Goal: Task Accomplishment & Management: Use online tool/utility

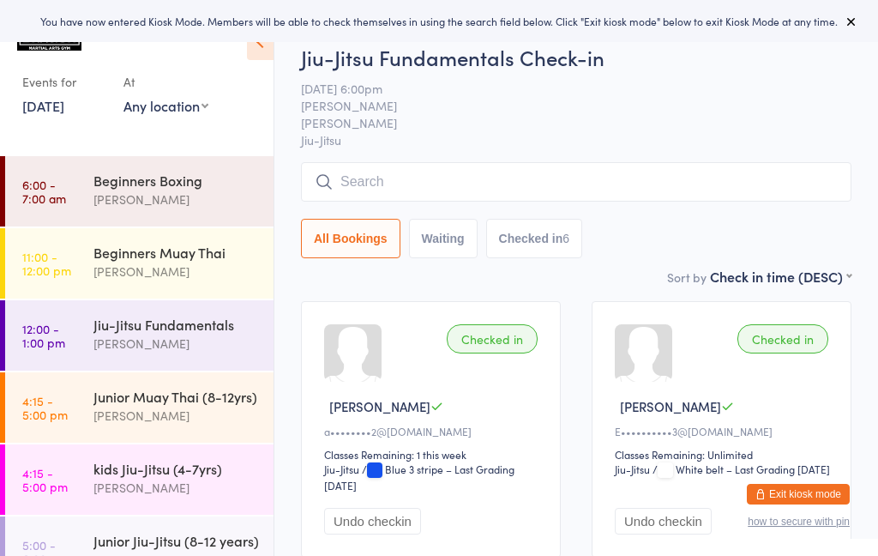
click at [64, 111] on link "14 Aug, 2025" at bounding box center [43, 105] width 42 height 19
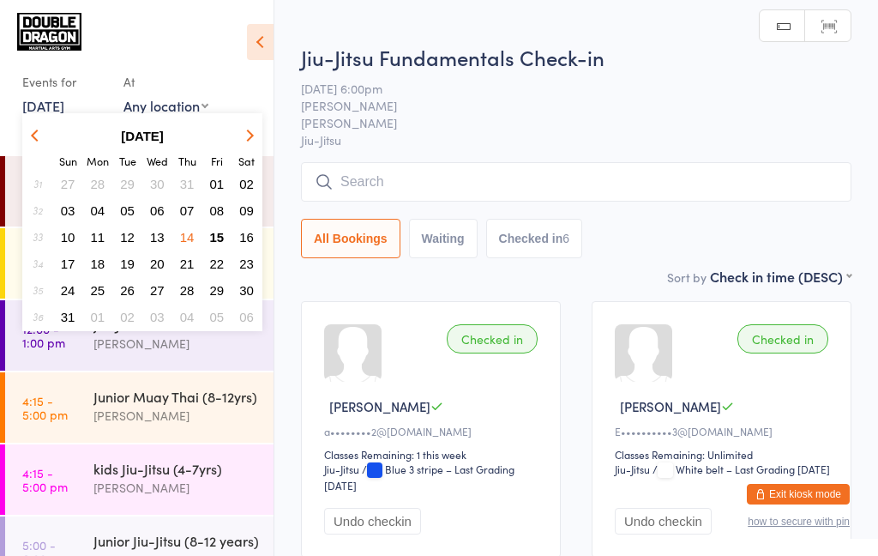
click at [220, 243] on span "15" at bounding box center [217, 237] width 15 height 15
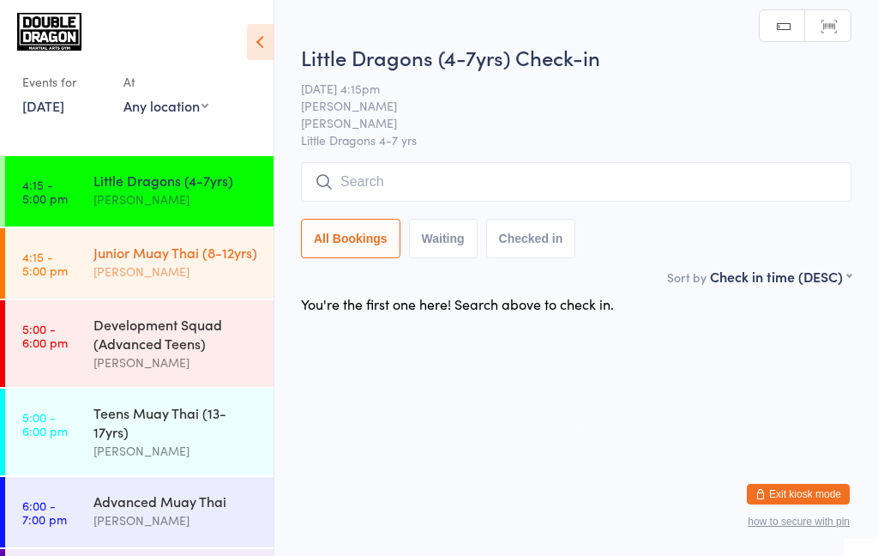
click at [129, 260] on div "Junior Muay Thai (8-12yrs)" at bounding box center [175, 252] width 165 height 19
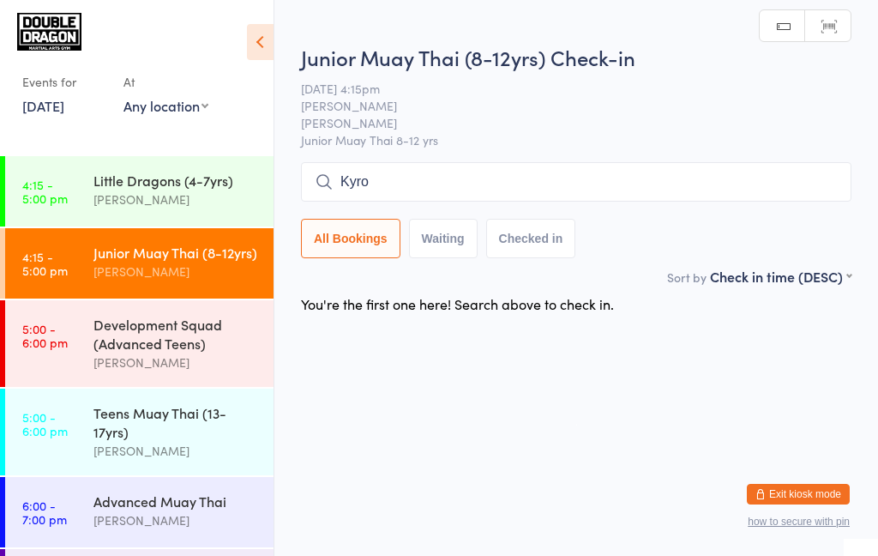
type input "Kyron"
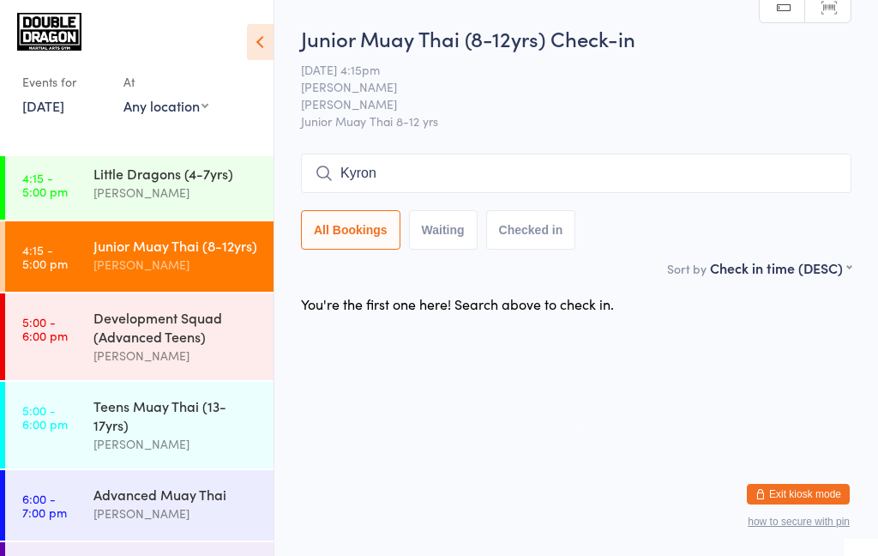
scroll to position [8, 0]
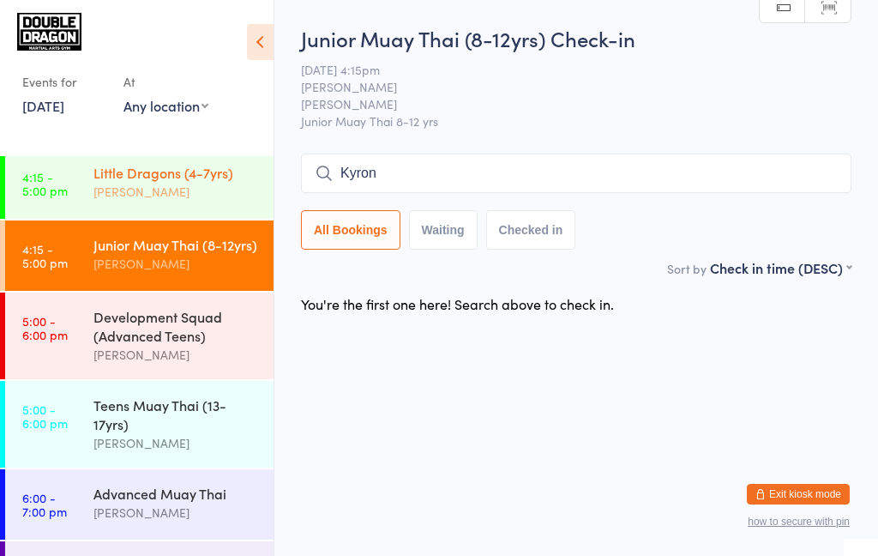
click at [84, 195] on link "4:15 - 5:00 pm Little Dragons (4-7yrs) Shane Greenwood" at bounding box center [139, 183] width 268 height 70
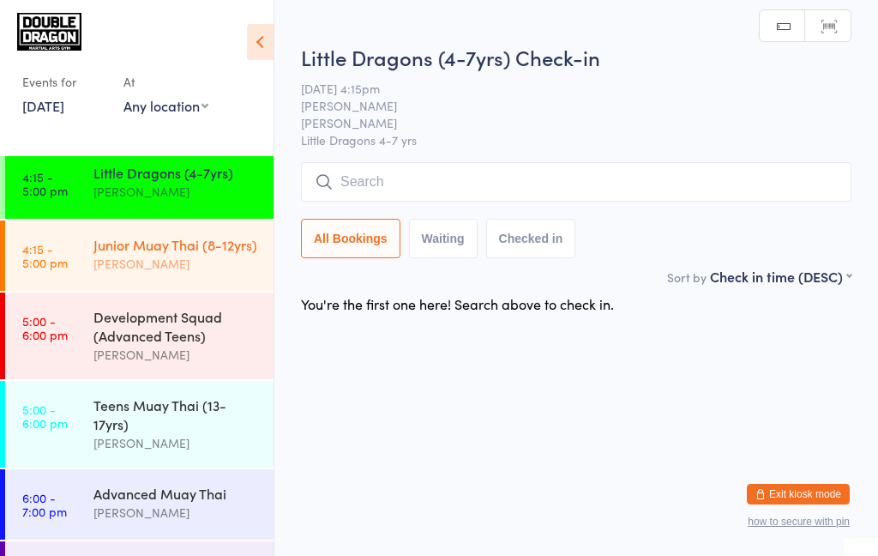
click at [104, 255] on div "[PERSON_NAME]" at bounding box center [175, 264] width 165 height 20
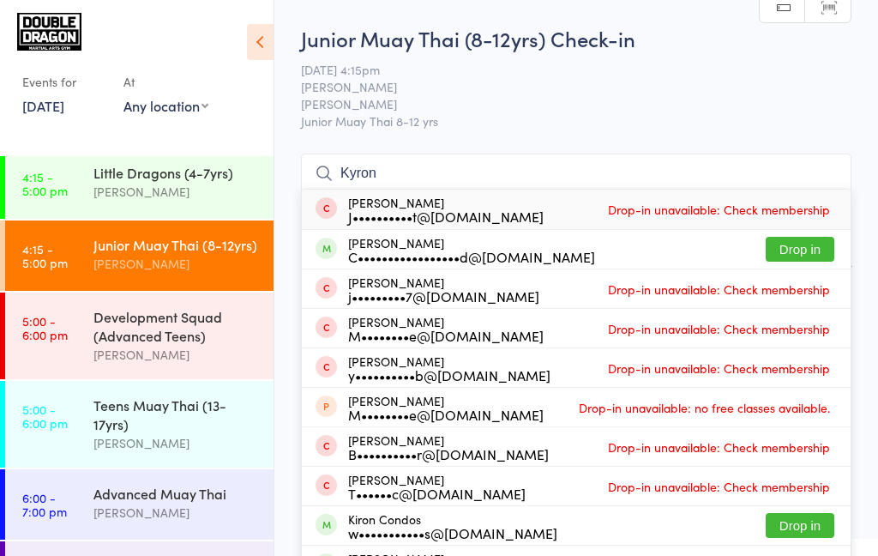
type input "Kyron"
click at [803, 251] on button "Drop in" at bounding box center [800, 249] width 69 height 25
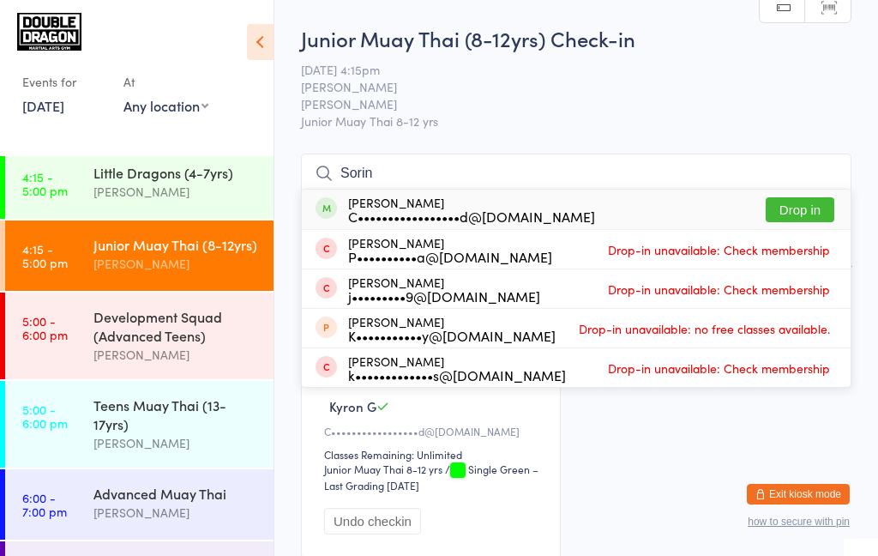
type input "Sorin"
click at [806, 215] on button "Drop in" at bounding box center [800, 209] width 69 height 25
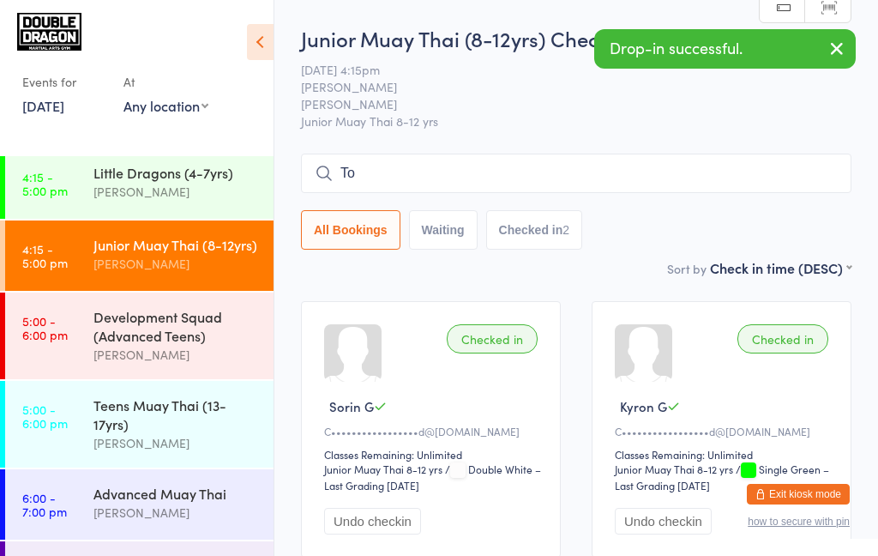
type input "[PERSON_NAME]"
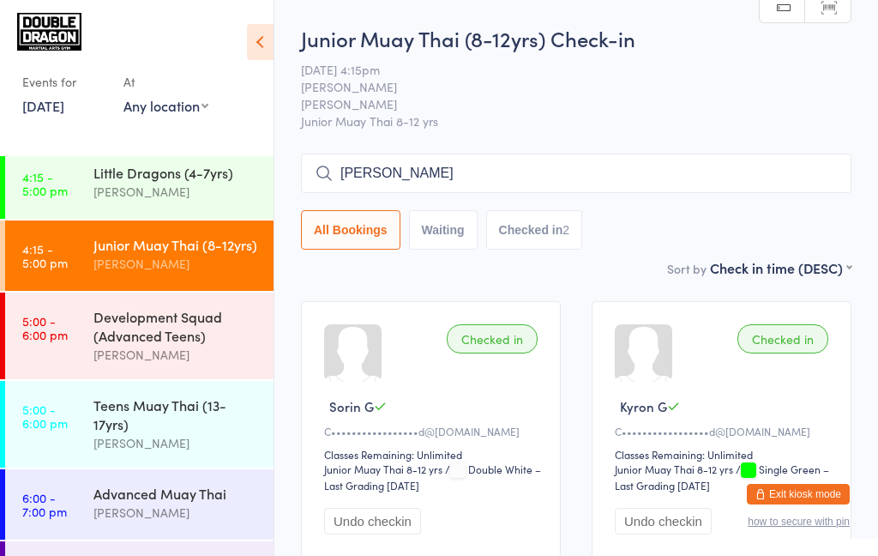
click at [198, 251] on div "Junior Muay Thai (8-12yrs)" at bounding box center [175, 244] width 165 height 19
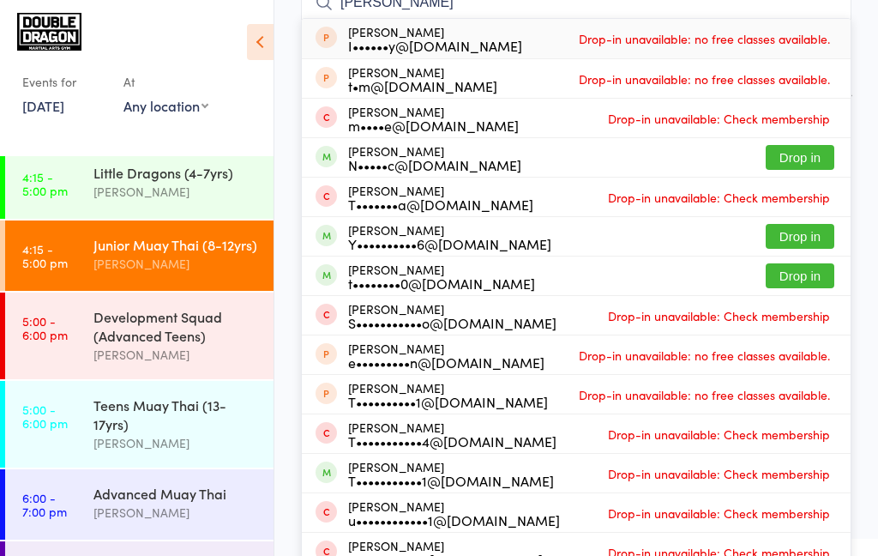
type input "[PERSON_NAME]"
click at [405, 230] on div "Tom Young Y••••••••••6@yahoo.com.au" at bounding box center [449, 236] width 203 height 27
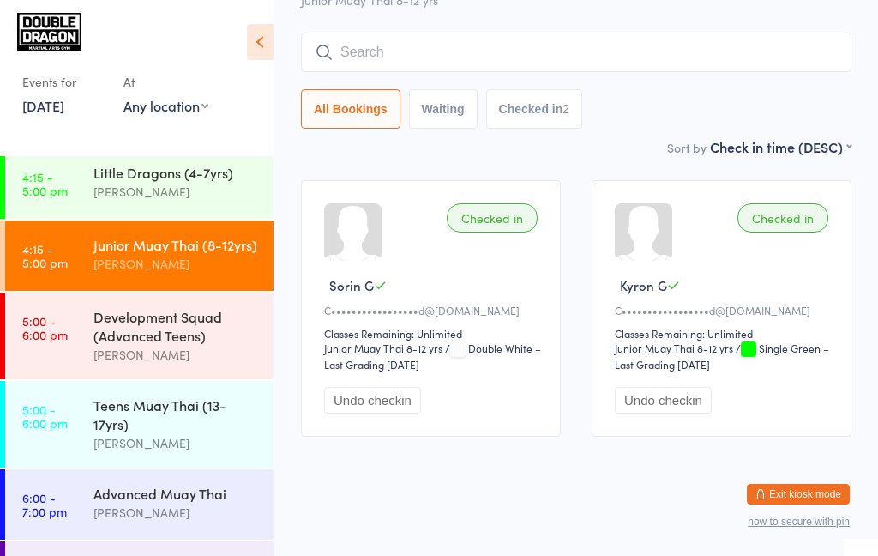
scroll to position [121, 0]
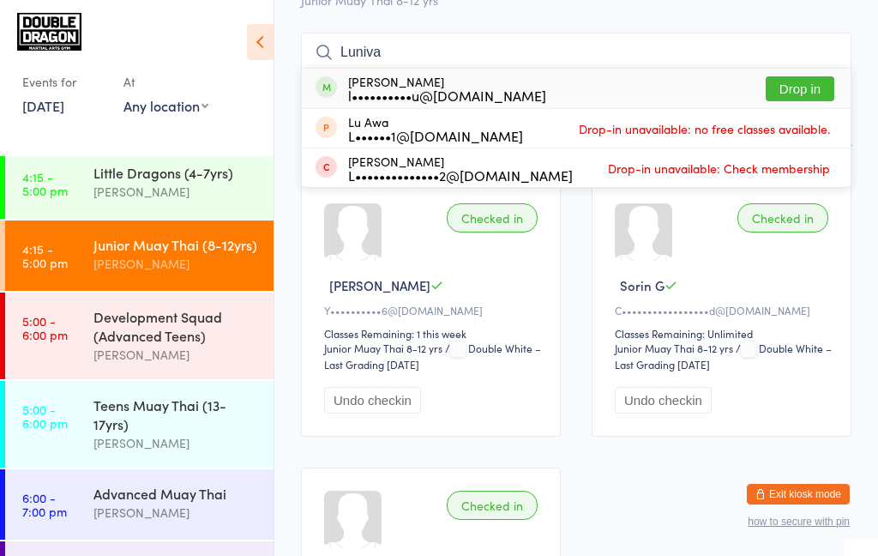
type input "Luniva"
click at [804, 95] on button "Drop in" at bounding box center [800, 88] width 69 height 25
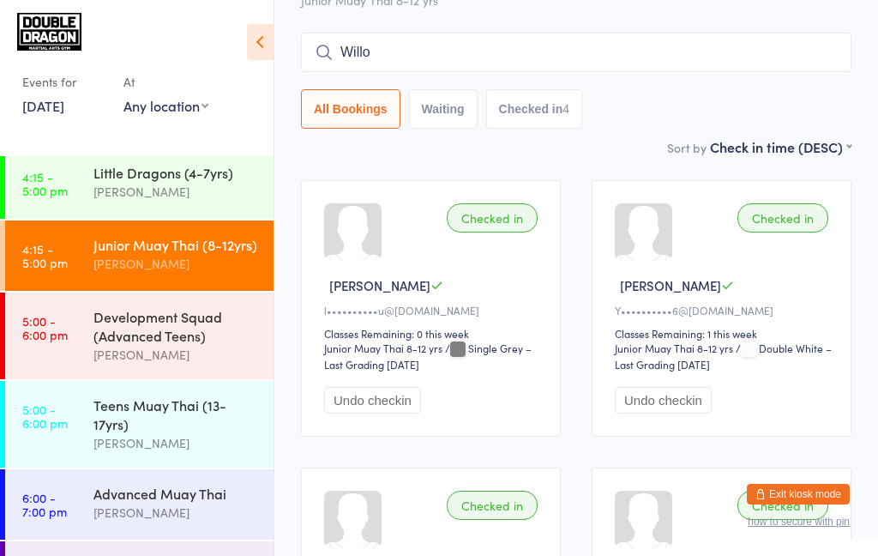
type input "Willow"
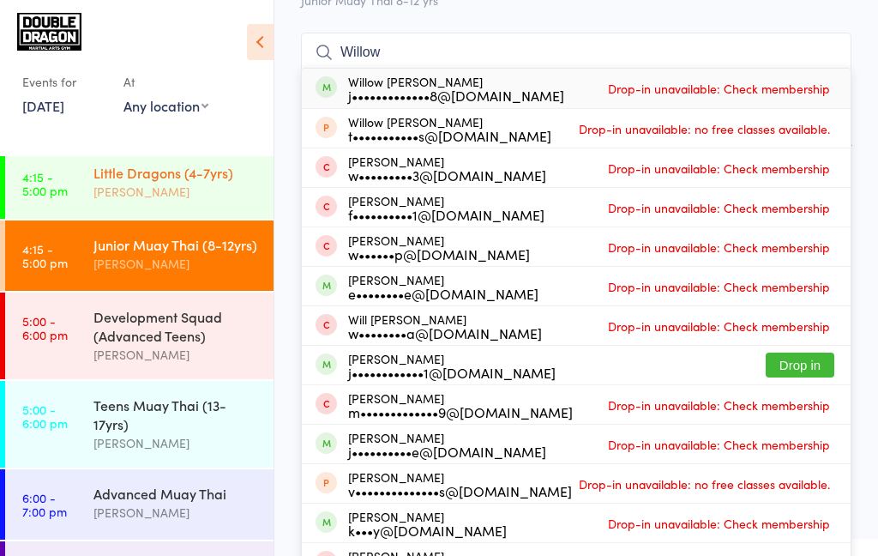
click at [133, 189] on div "[PERSON_NAME]" at bounding box center [175, 192] width 165 height 20
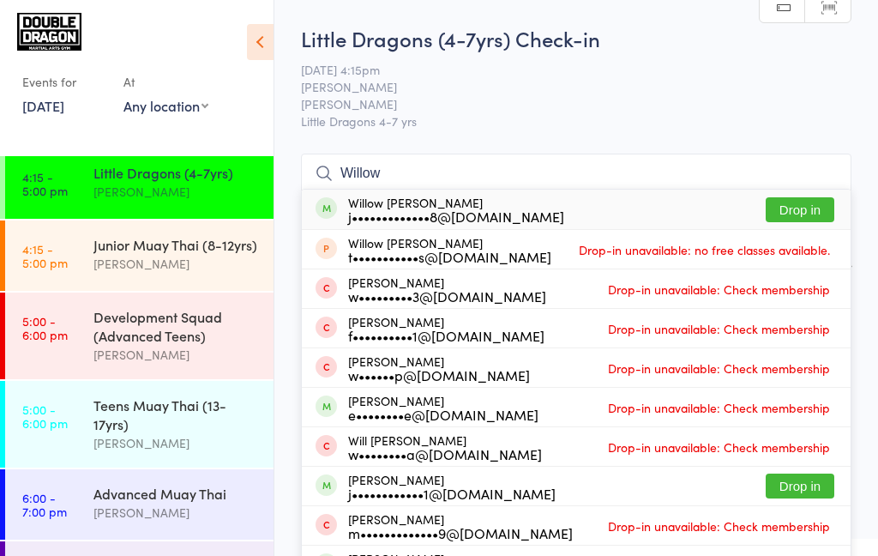
type input "Willow"
click at [810, 214] on button "Drop in" at bounding box center [800, 209] width 69 height 25
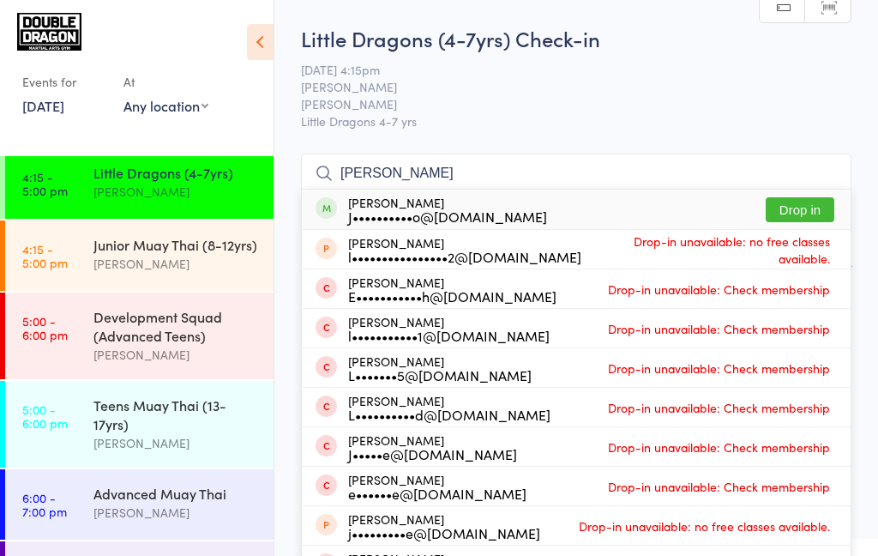
type input "Leila"
click at [797, 215] on button "Drop in" at bounding box center [800, 209] width 69 height 25
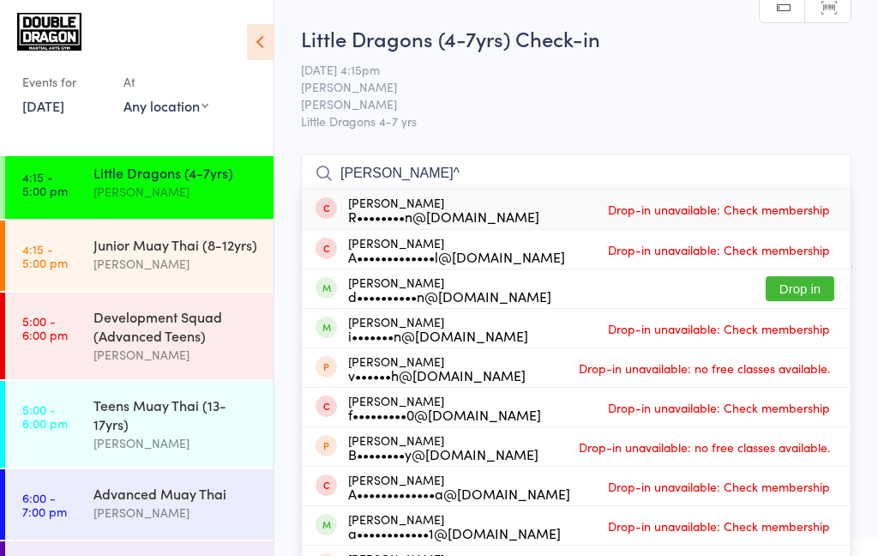
type input "Randa^"
click at [797, 294] on button "Drop in" at bounding box center [800, 288] width 69 height 25
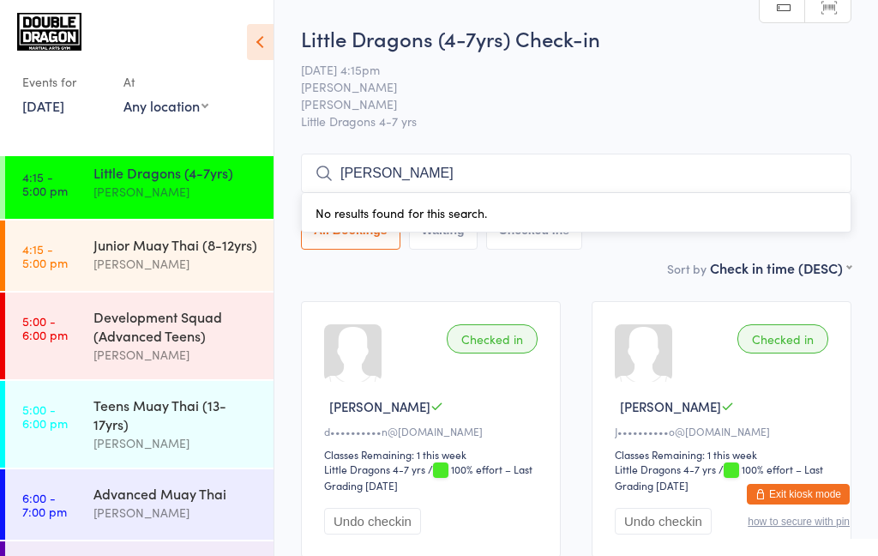
type input "J"
type input "Mitchell flanagan"
click at [733, 226] on div "All Bookings Waiting Checked in 3" at bounding box center [576, 229] width 550 height 39
click at [520, 182] on input "Mitchell flanagan" at bounding box center [576, 172] width 550 height 39
click at [822, 177] on input "Mitchell flanagan" at bounding box center [576, 172] width 550 height 39
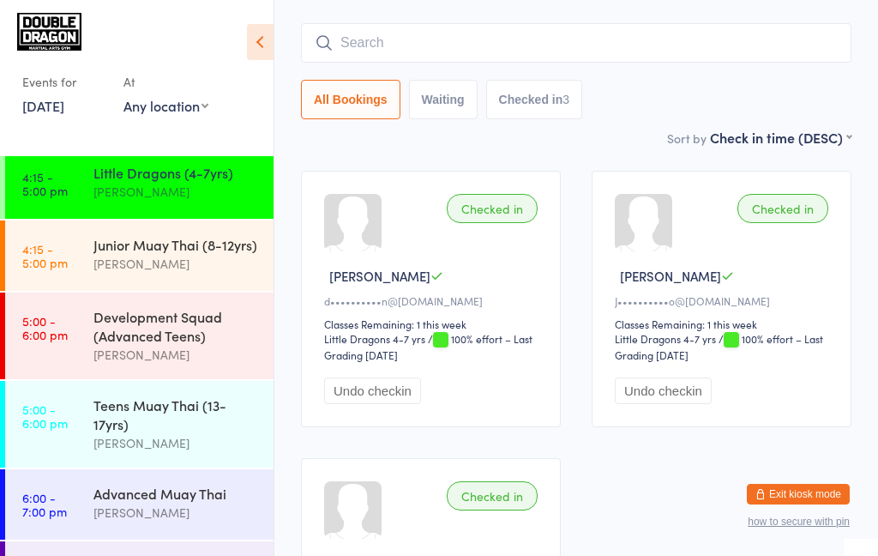
scroll to position [154, 0]
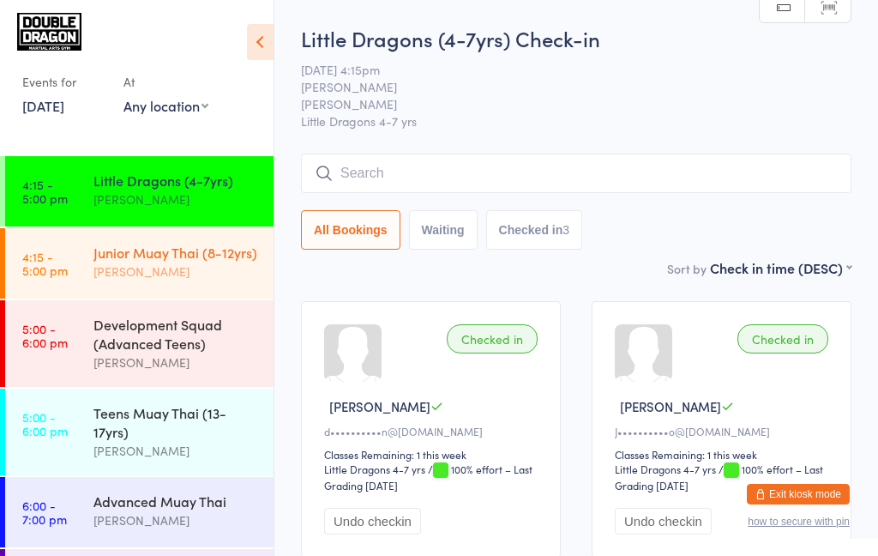
click at [205, 285] on div "Junior Muay Thai (8-12yrs) [PERSON_NAME]" at bounding box center [183, 262] width 180 height 68
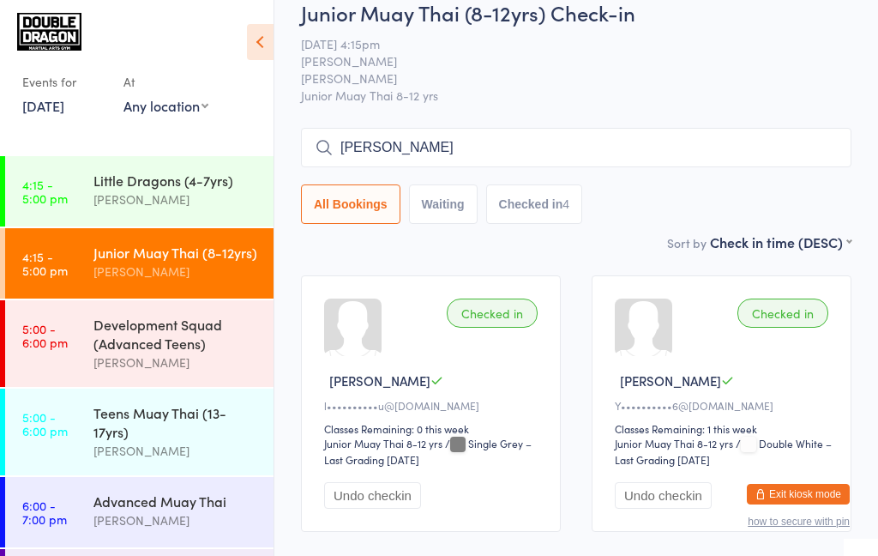
scroll to position [26, 0]
type input "N"
type input "M"
type input "Noah Jelley"
click at [448, 210] on button "Waiting" at bounding box center [443, 203] width 69 height 39
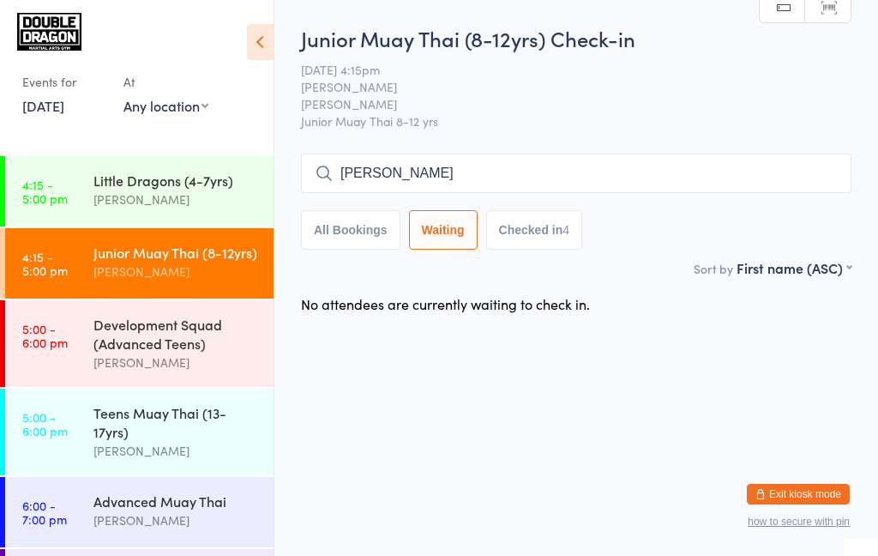
scroll to position [0, 0]
click at [361, 230] on button "All Bookings" at bounding box center [350, 229] width 99 height 39
select select "5"
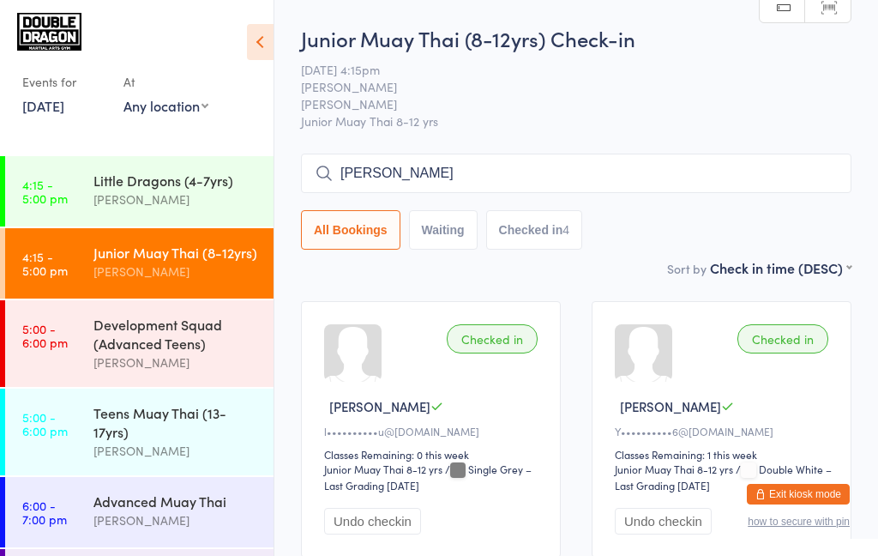
click at [543, 236] on button "Checked in 4" at bounding box center [534, 229] width 97 height 39
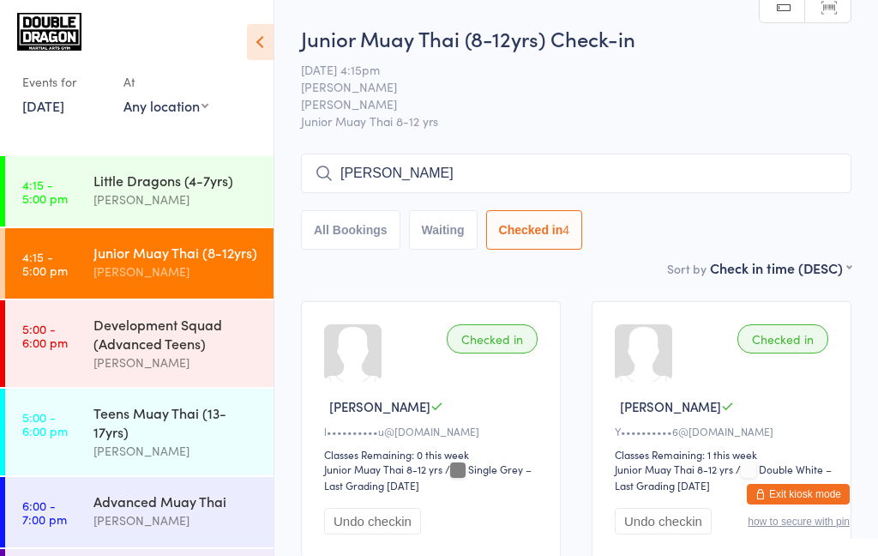
click at [482, 179] on input "Noah Jelley" at bounding box center [576, 172] width 550 height 39
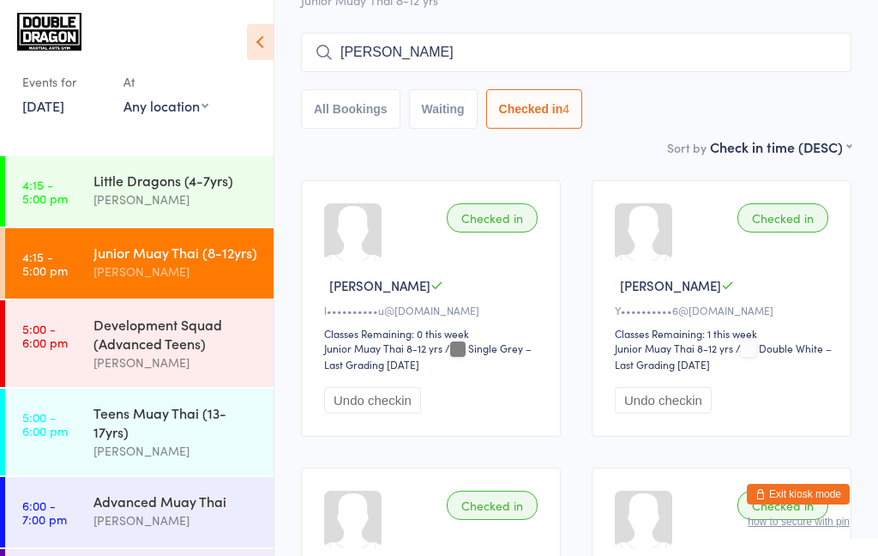
scroll to position [154, 0]
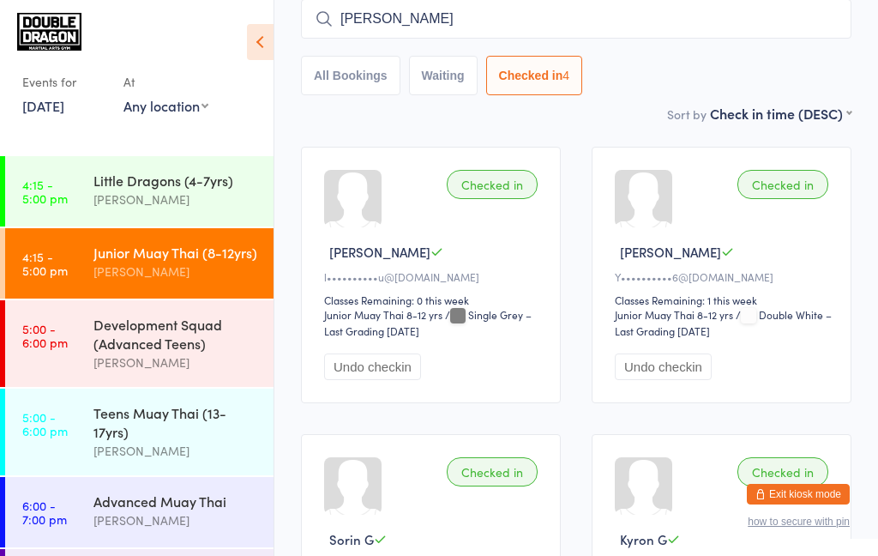
click at [513, 57] on button "Checked in 4" at bounding box center [534, 75] width 97 height 39
click at [357, 77] on button "All Bookings" at bounding box center [350, 75] width 99 height 39
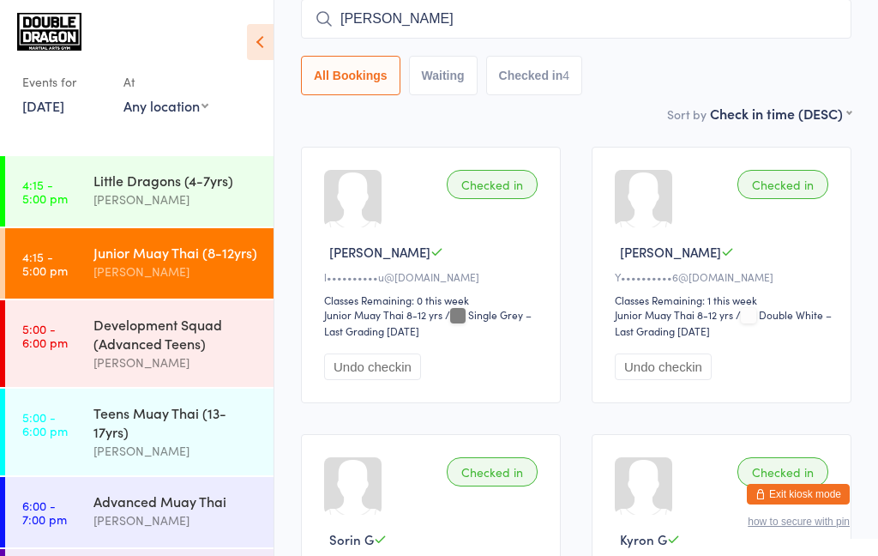
click at [376, 79] on button "All Bookings" at bounding box center [350, 75] width 99 height 39
click at [540, 22] on input "Noah Jelley" at bounding box center [576, 18] width 550 height 39
type input "N"
type input "Noah"
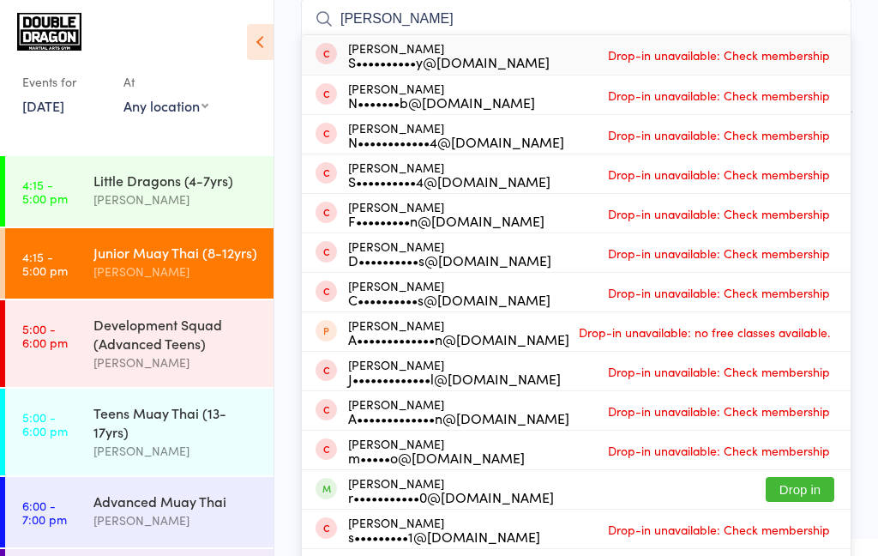
click at [829, 493] on button "Drop in" at bounding box center [800, 489] width 69 height 25
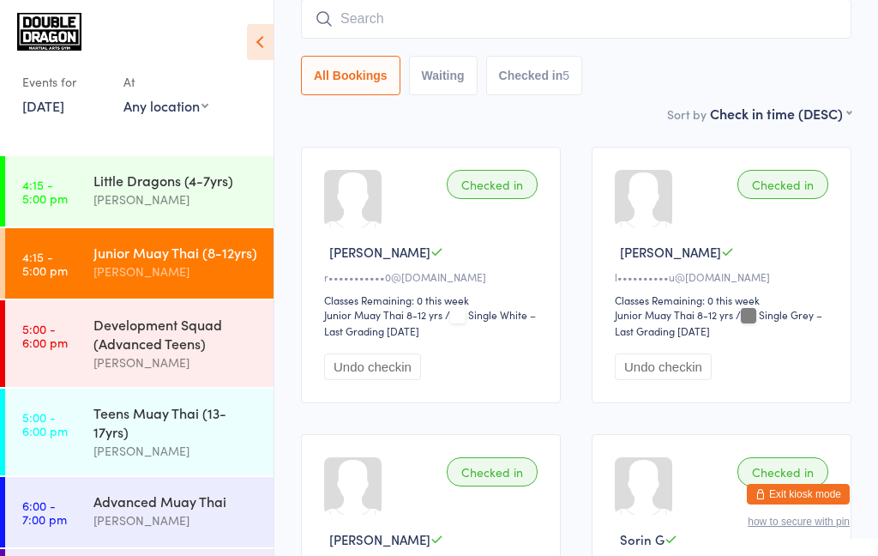
click at [93, 275] on div "[PERSON_NAME]" at bounding box center [175, 272] width 165 height 20
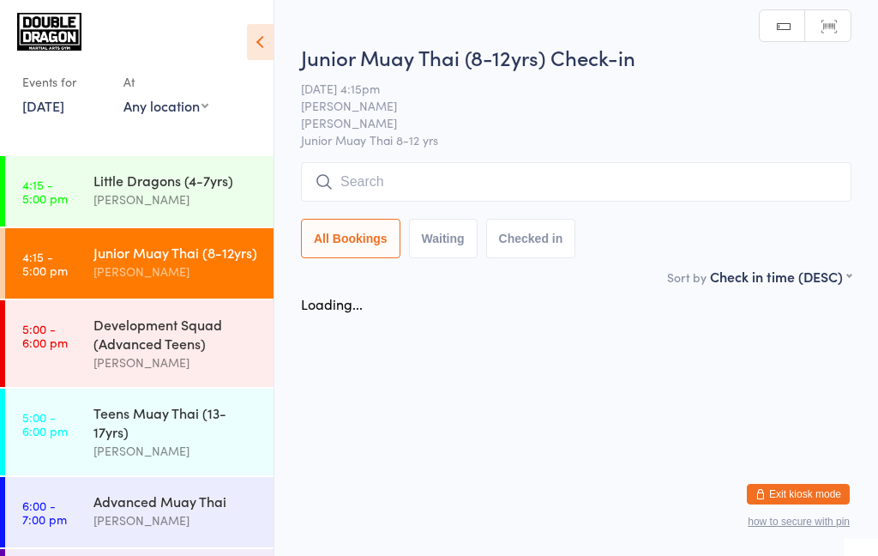
scroll to position [0, 0]
click at [667, 190] on input "search" at bounding box center [576, 181] width 550 height 39
click at [642, 188] on input "search" at bounding box center [576, 181] width 550 height 39
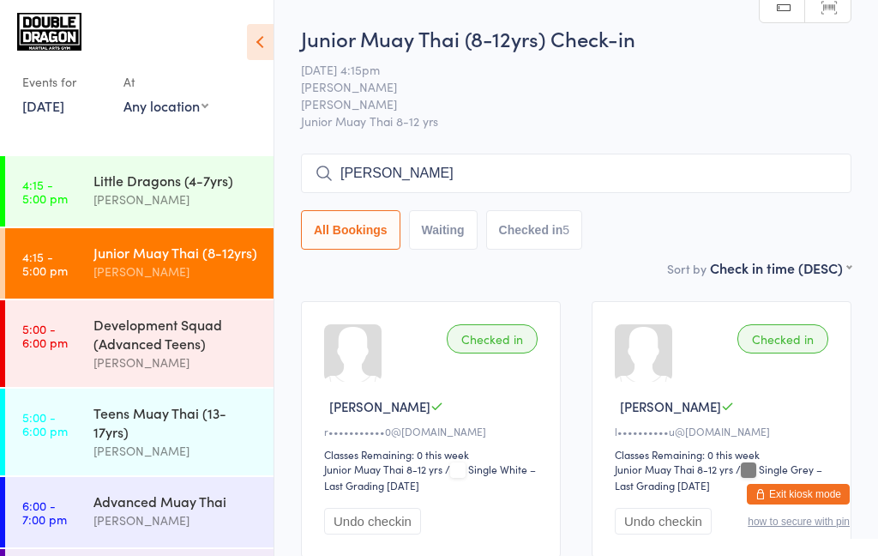
type input "Hazel"
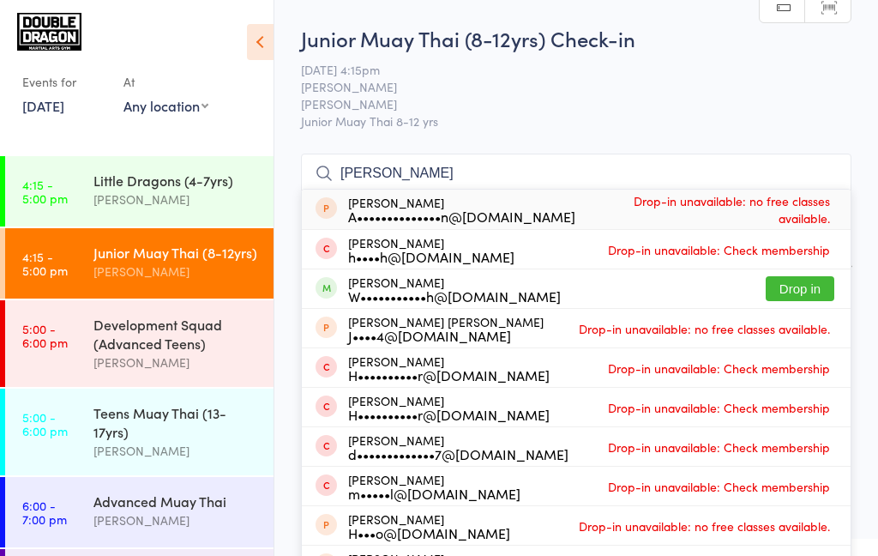
click at [813, 287] on button "Drop in" at bounding box center [800, 288] width 69 height 25
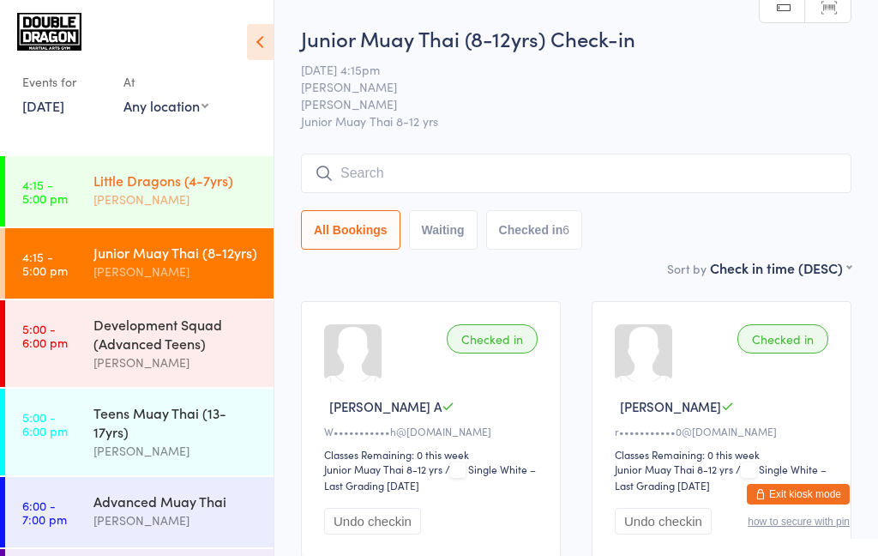
click at [140, 209] on div "Little Dragons (4-7yrs) Shane Greenwood" at bounding box center [183, 190] width 180 height 68
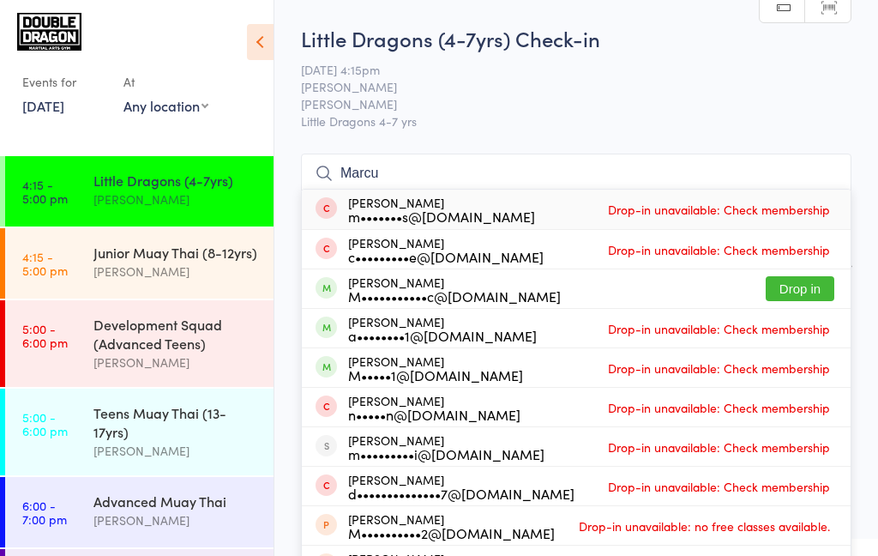
type input "Marcu"
click at [795, 294] on button "Drop in" at bounding box center [800, 288] width 69 height 25
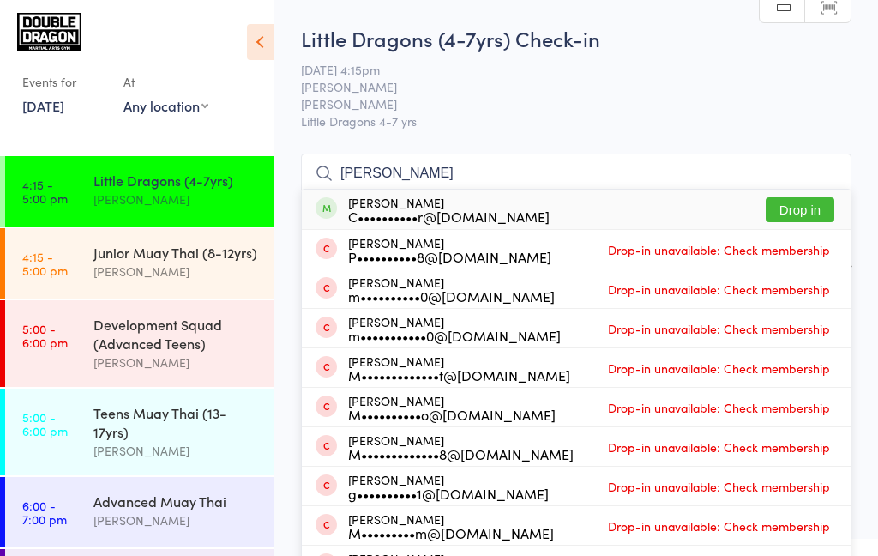
type input "Matt"
click at [805, 214] on button "Drop in" at bounding box center [800, 209] width 69 height 25
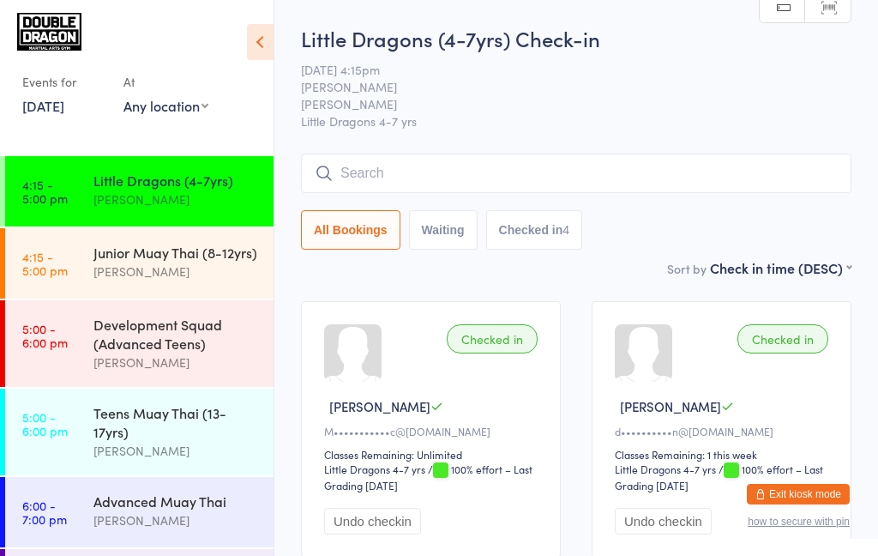
click at [520, 191] on input "search" at bounding box center [576, 172] width 550 height 39
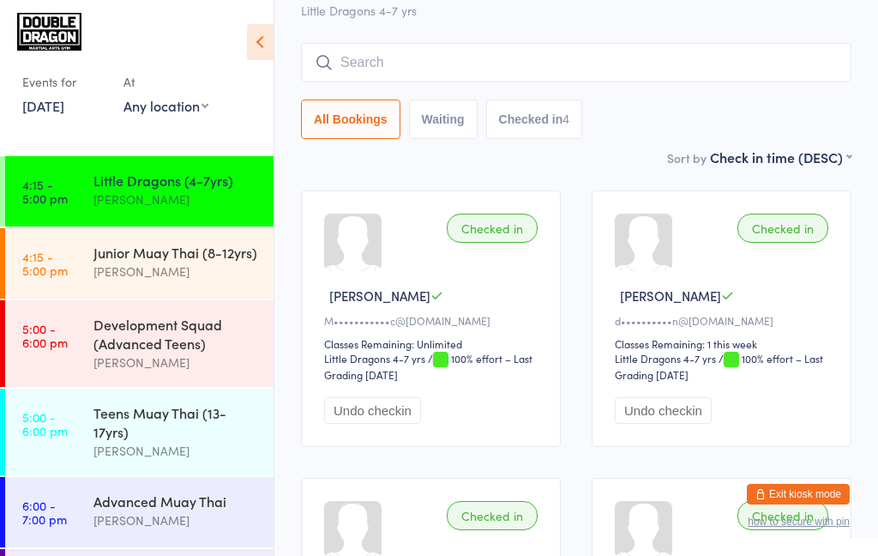
scroll to position [154, 0]
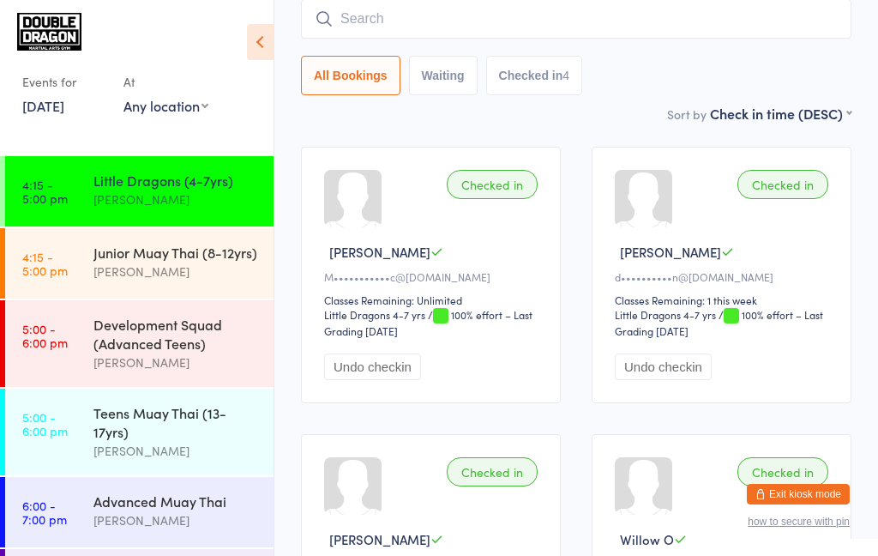
click at [555, 27] on input "search" at bounding box center [576, 18] width 550 height 39
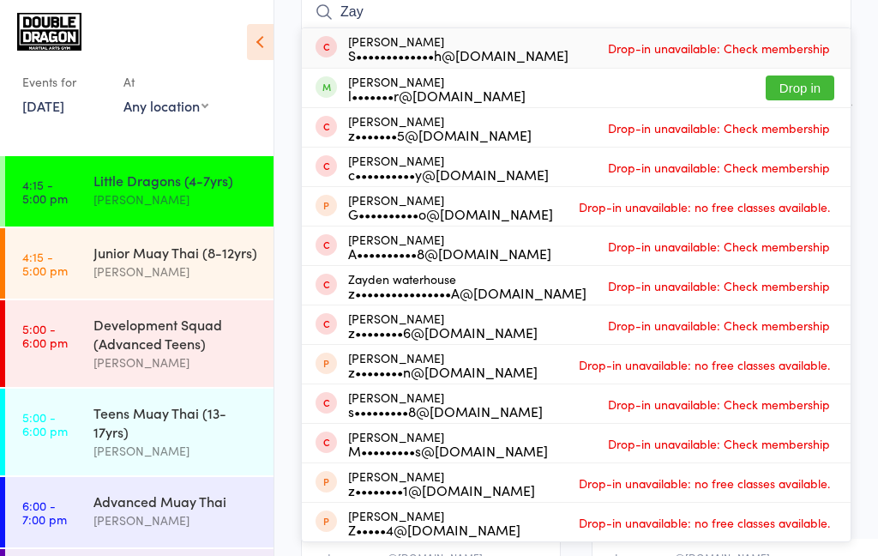
scroll to position [169, 0]
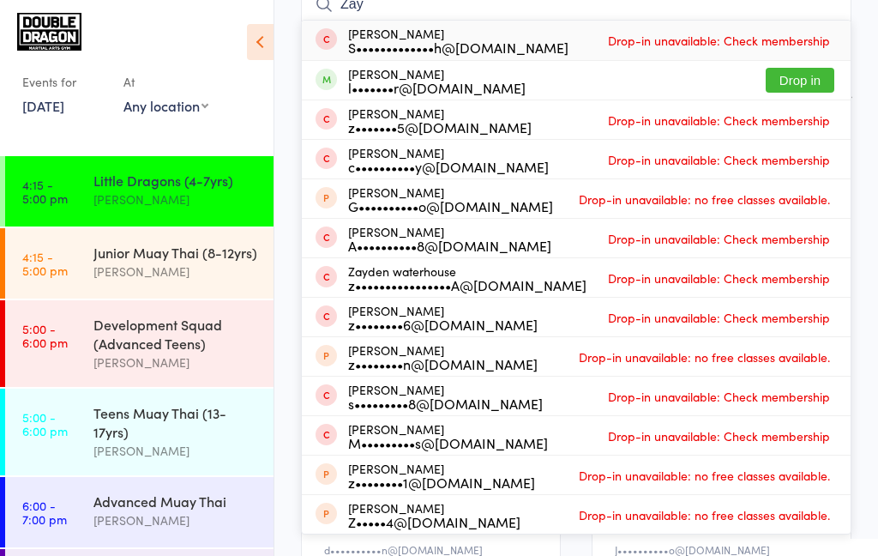
type input "Zay"
click at [783, 80] on button "Drop in" at bounding box center [800, 80] width 69 height 25
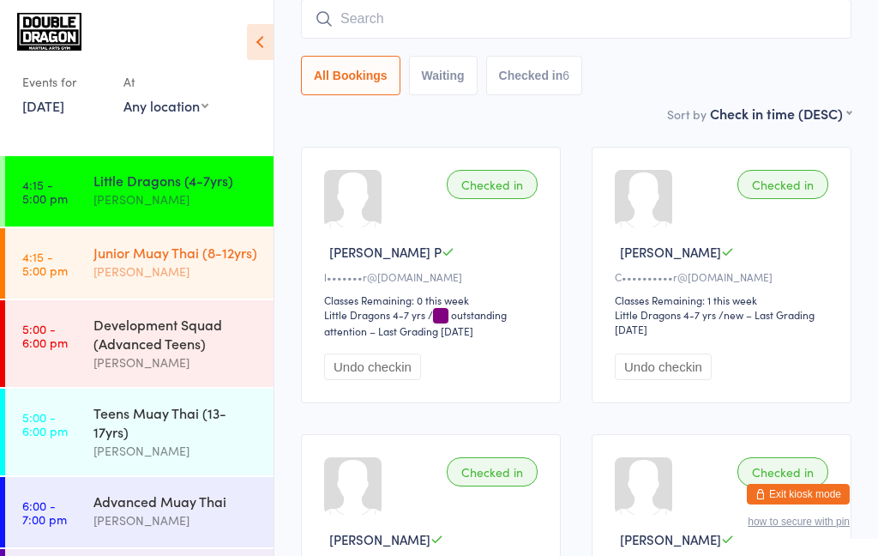
click at [159, 287] on div "Junior Muay Thai (8-12yrs) rowan sangster" at bounding box center [183, 262] width 180 height 68
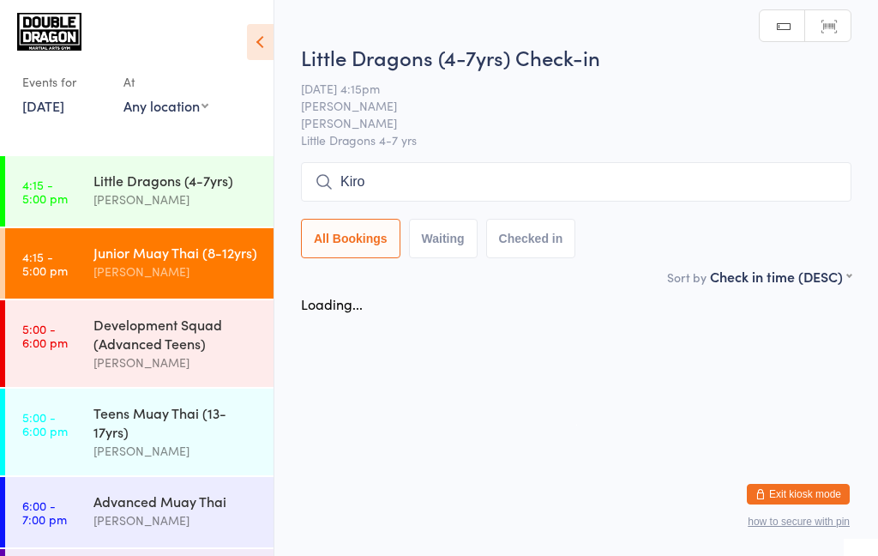
type input "Kiron"
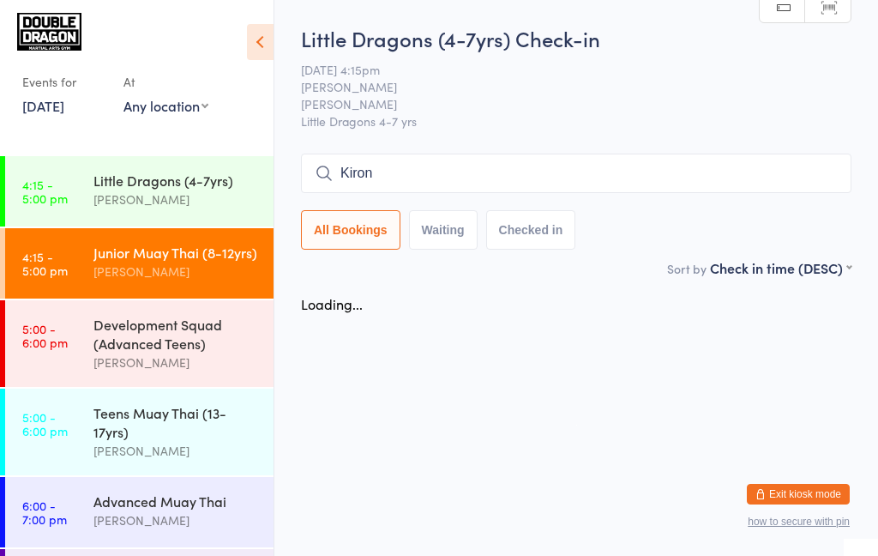
click at [212, 270] on div "[PERSON_NAME]" at bounding box center [175, 272] width 165 height 20
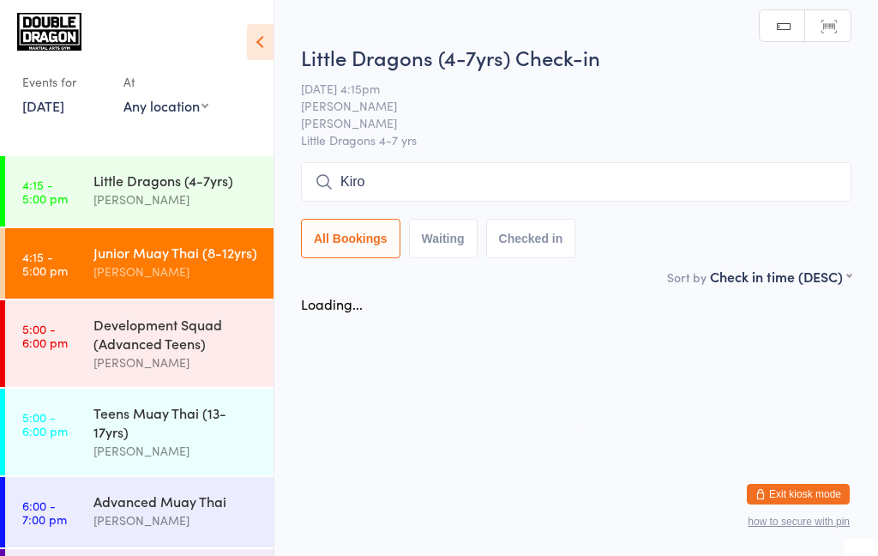
type input "Kiron"
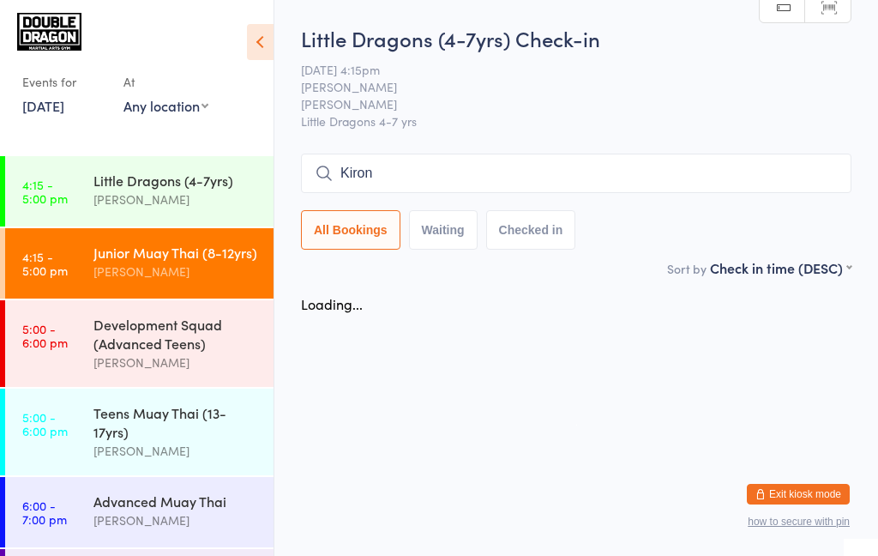
click at [210, 260] on div "Junior Muay Thai (8-12yrs)" at bounding box center [175, 252] width 165 height 19
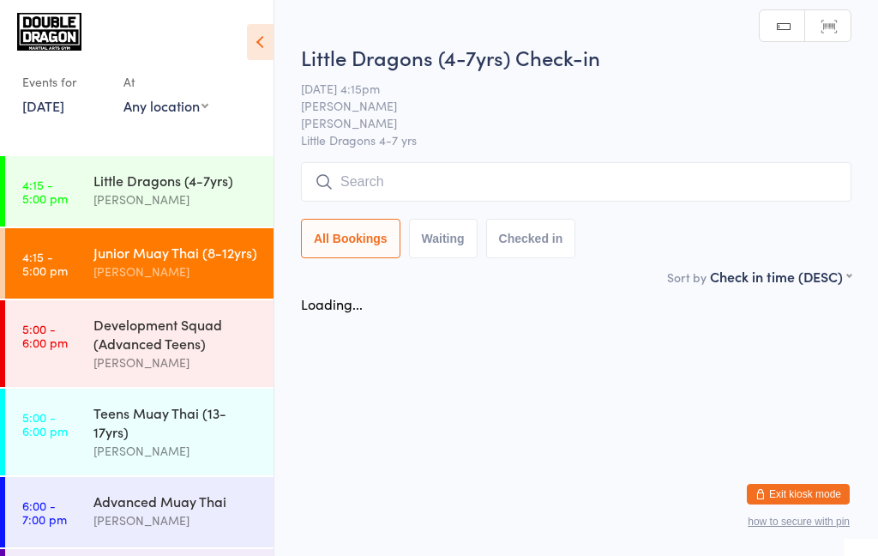
click at [232, 274] on div "[PERSON_NAME]" at bounding box center [175, 272] width 165 height 20
click at [194, 286] on div "Junior Muay Thai (8-12yrs) rowan sangster" at bounding box center [183, 262] width 180 height 68
click at [181, 285] on div "Junior Muay Thai (8-12yrs) rowan sangster" at bounding box center [183, 262] width 180 height 68
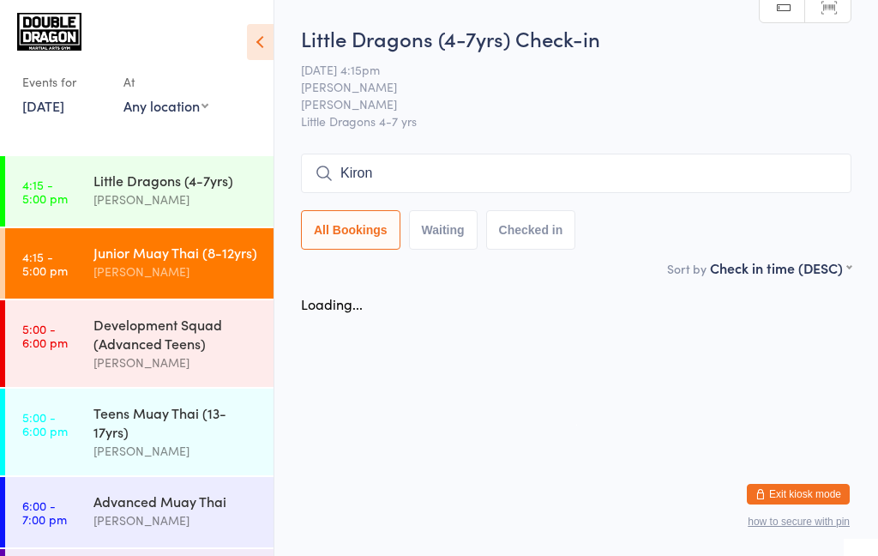
type input "Kiron"
click at [197, 280] on div "[PERSON_NAME]" at bounding box center [175, 272] width 165 height 20
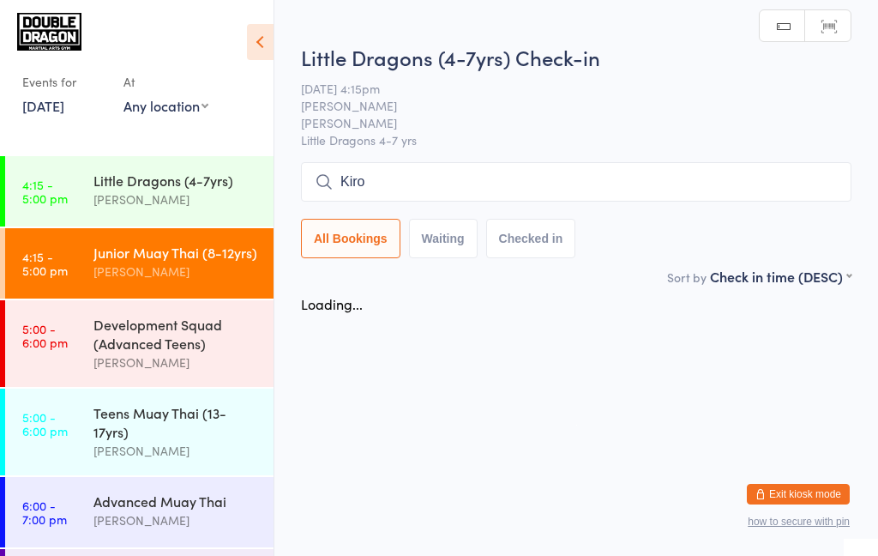
type input "Kiron"
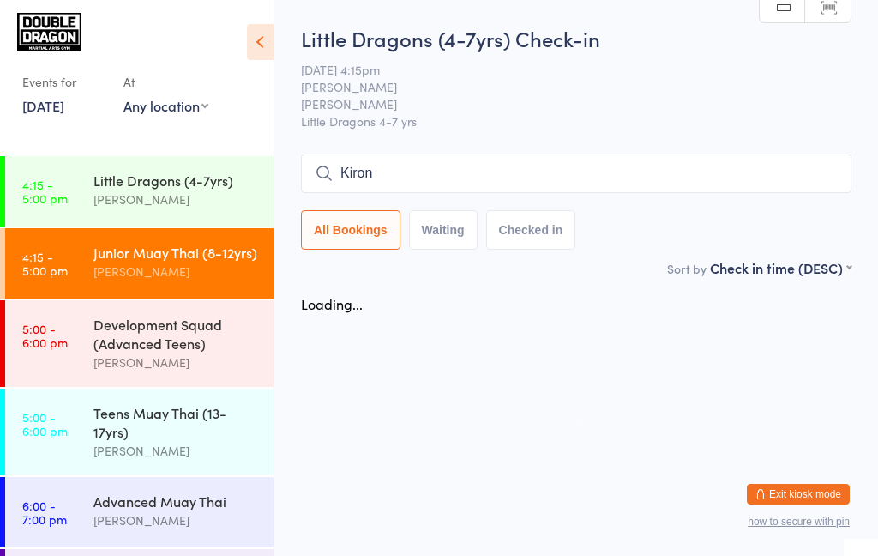
click at [175, 269] on div "[PERSON_NAME]" at bounding box center [175, 272] width 165 height 20
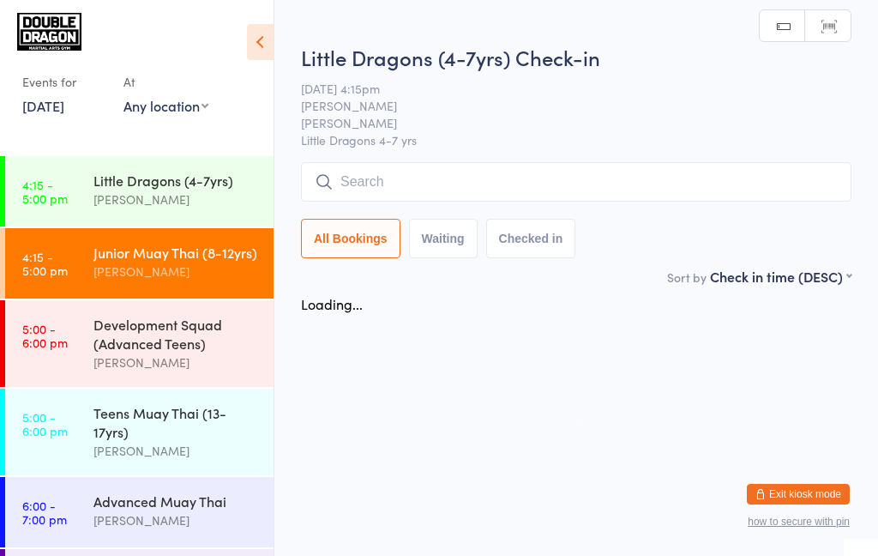
click at [195, 277] on div "[PERSON_NAME]" at bounding box center [175, 272] width 165 height 20
click at [193, 270] on div "[PERSON_NAME]" at bounding box center [175, 272] width 165 height 20
click at [189, 262] on div "[PERSON_NAME]" at bounding box center [175, 272] width 165 height 20
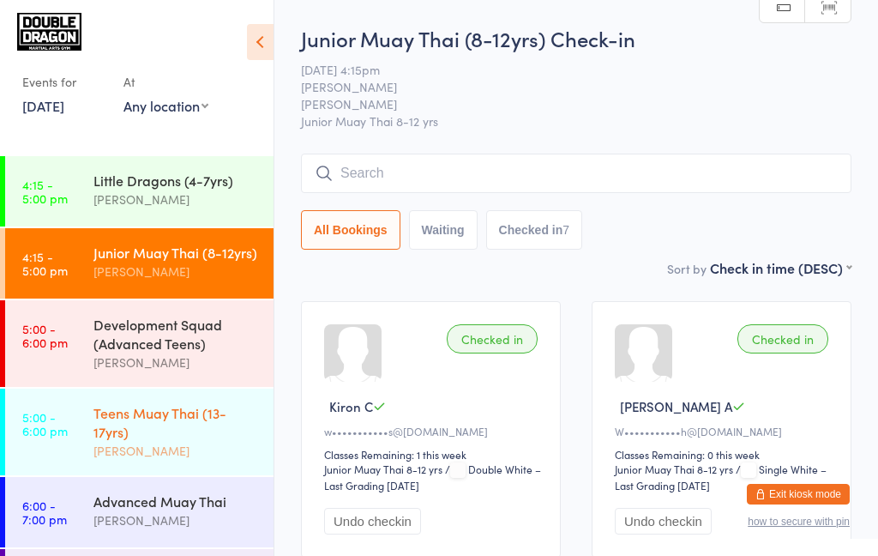
click at [174, 424] on div "Teens Muay Thai (13-17yrs)" at bounding box center [175, 422] width 165 height 38
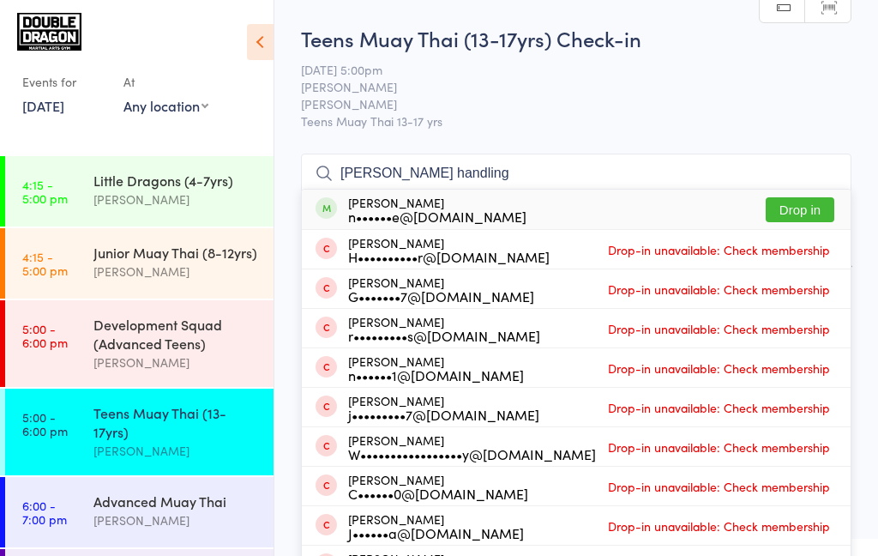
type input "[PERSON_NAME] handling"
click at [798, 214] on button "Drop in" at bounding box center [800, 209] width 69 height 25
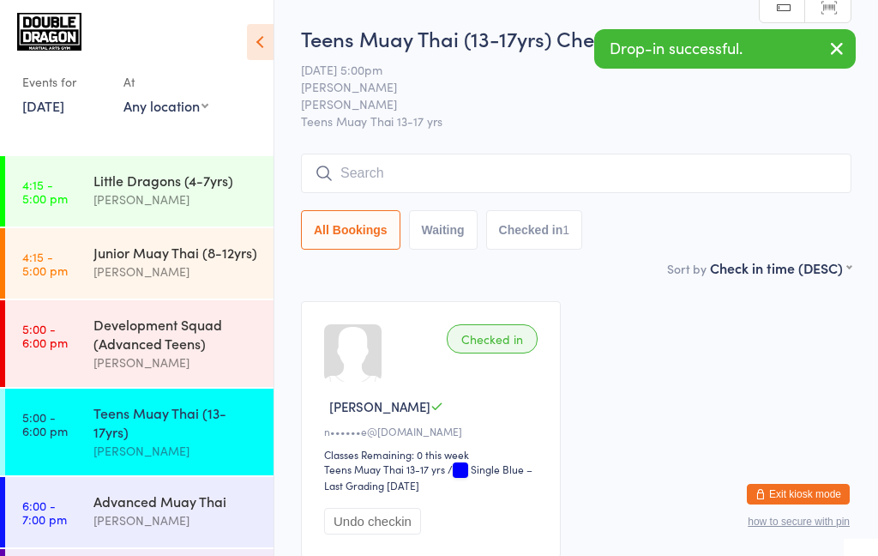
click at [128, 470] on div "Teens Muay Thai (13-17yrs) [PERSON_NAME]" at bounding box center [183, 431] width 180 height 87
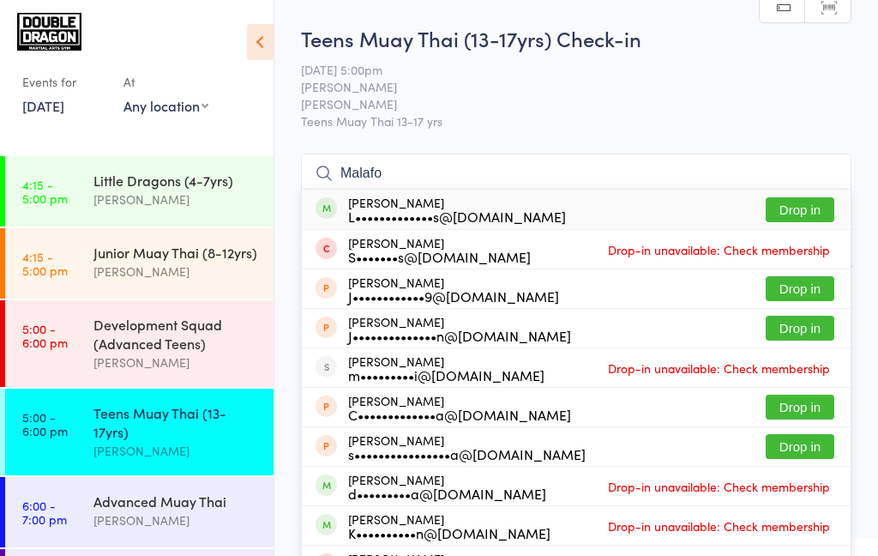
type input "Malafo"
click at [799, 205] on button "Drop in" at bounding box center [800, 209] width 69 height 25
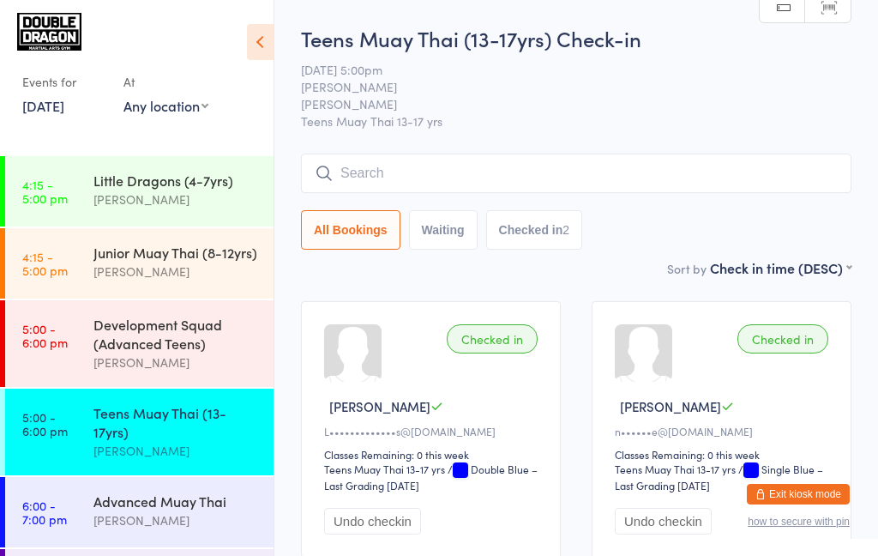
click at [370, 181] on input "search" at bounding box center [576, 172] width 550 height 39
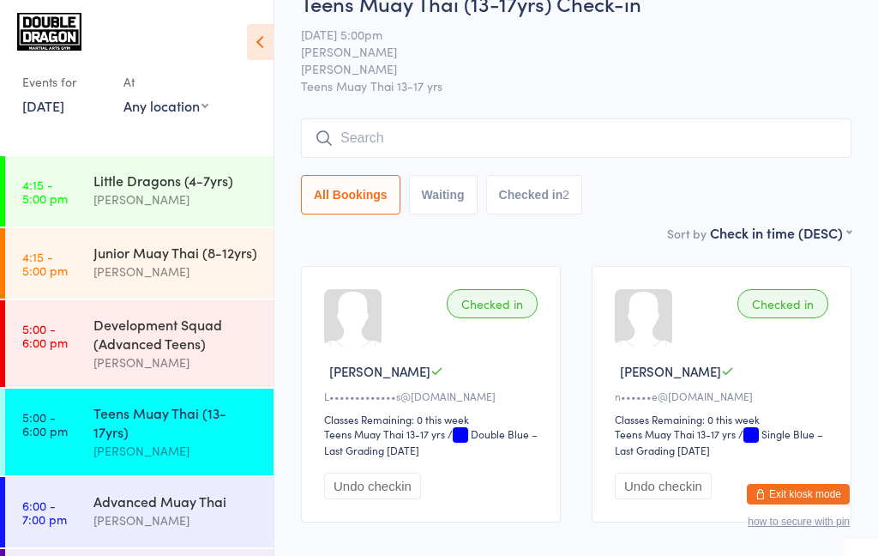
scroll to position [121, 0]
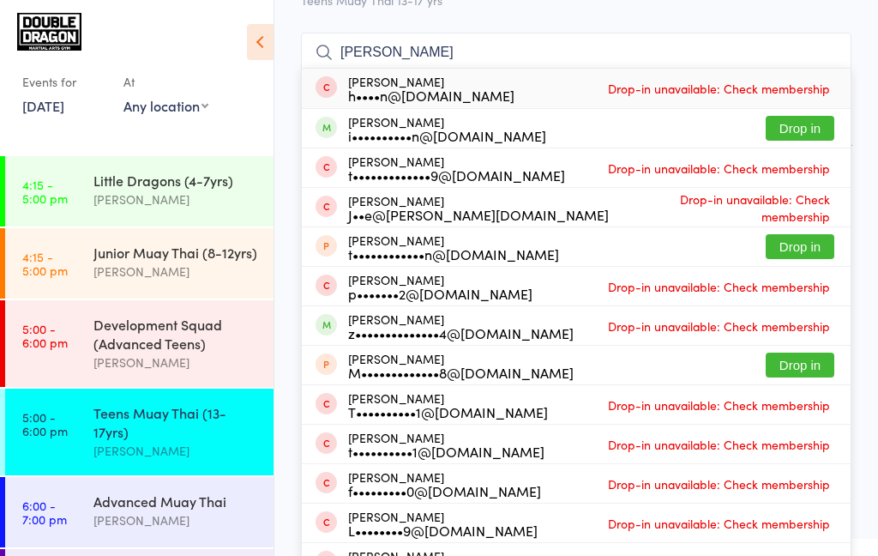
type input "[PERSON_NAME]"
click at [795, 129] on button "Drop in" at bounding box center [800, 128] width 69 height 25
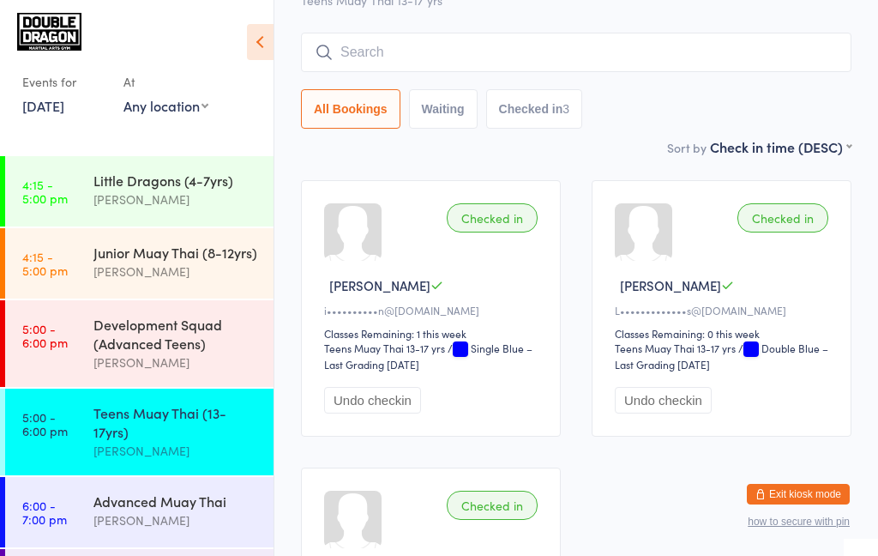
click at [101, 439] on div "Teens Muay Thai (13-17yrs)" at bounding box center [175, 422] width 165 height 38
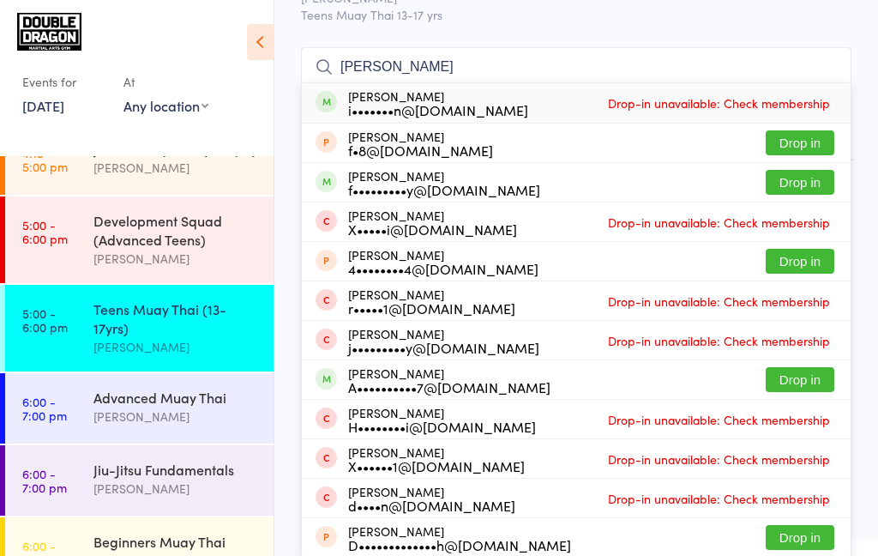
scroll to position [107, 0]
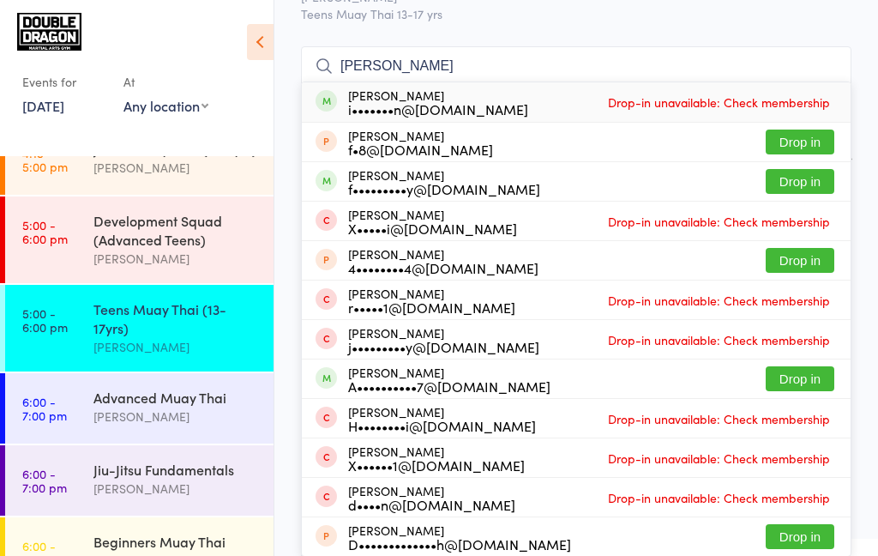
type input "[PERSON_NAME]"
click at [813, 187] on button "Drop in" at bounding box center [800, 181] width 69 height 25
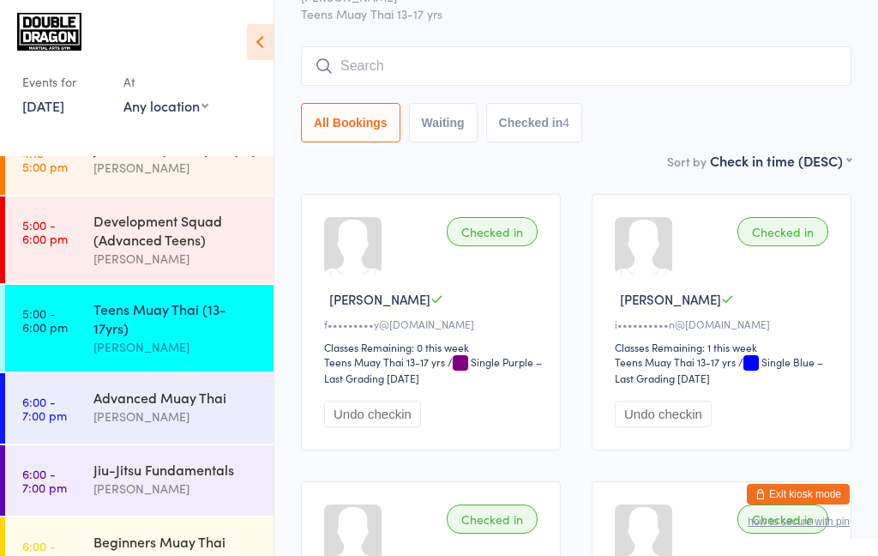
click at [147, 317] on div "Teens Muay Thai (13-17yrs)" at bounding box center [175, 318] width 165 height 38
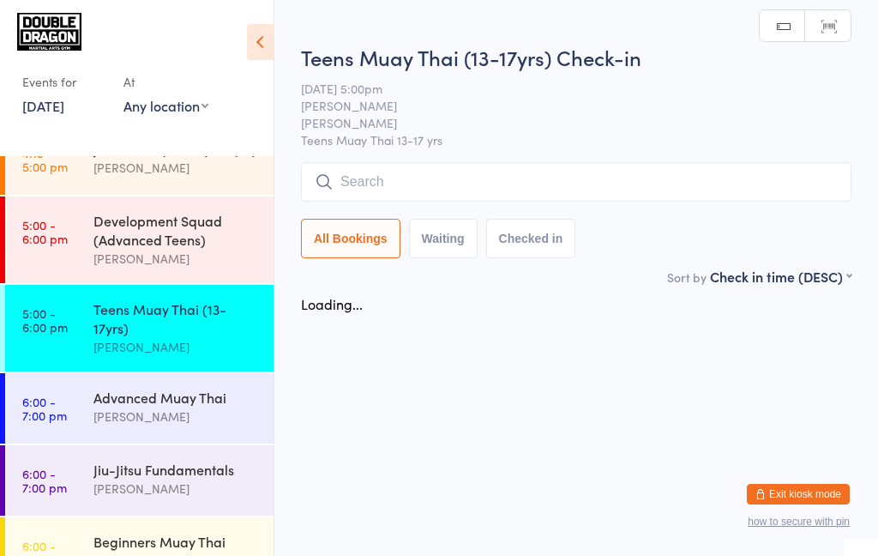
scroll to position [0, 0]
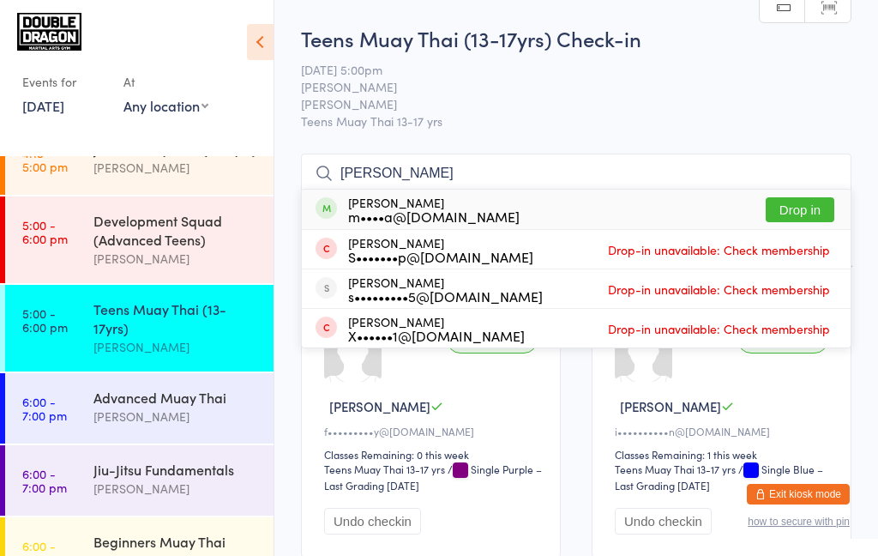
type input "[PERSON_NAME]"
click at [805, 214] on button "Drop in" at bounding box center [800, 209] width 69 height 25
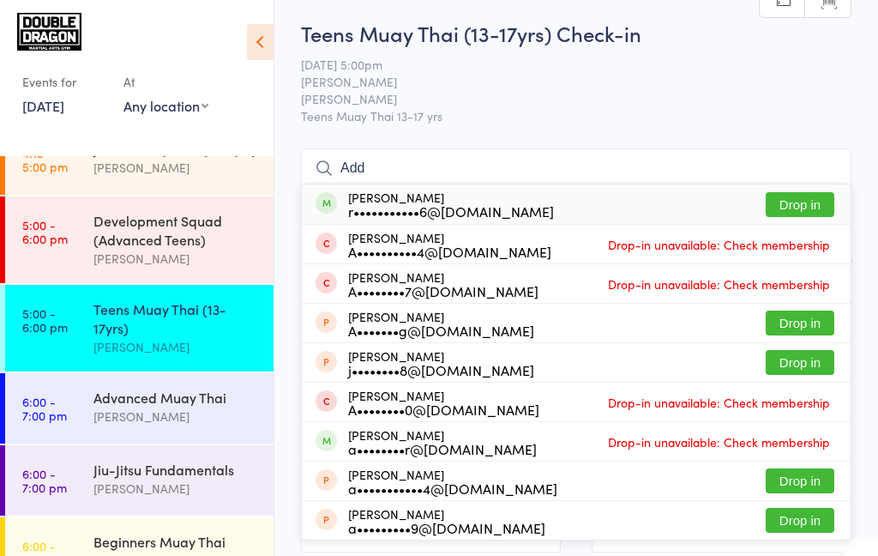
scroll to position [8, 0]
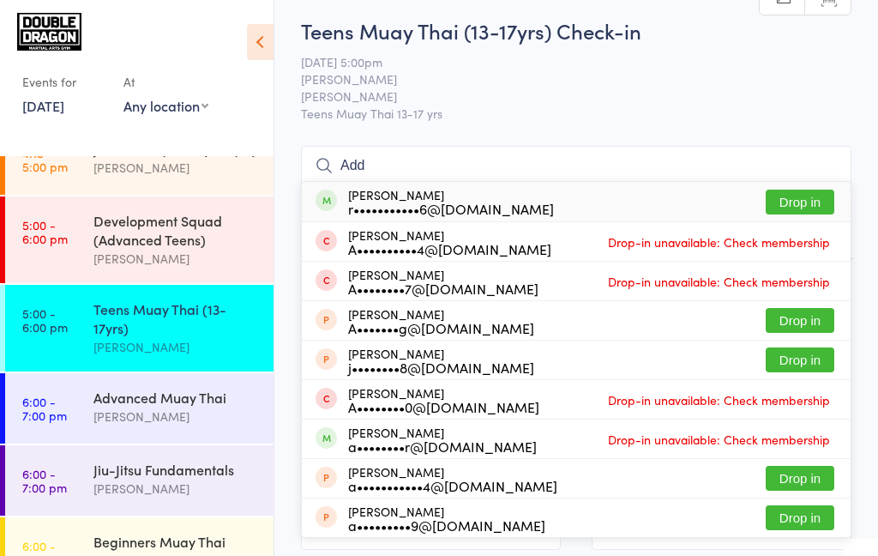
type input "Add"
click at [816, 207] on button "Drop in" at bounding box center [800, 201] width 69 height 25
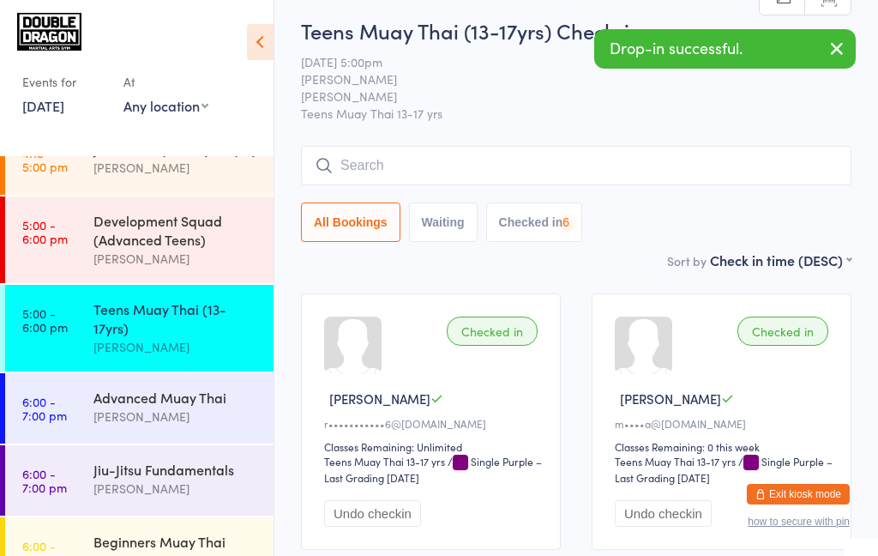
click at [840, 56] on icon "button" at bounding box center [837, 48] width 21 height 21
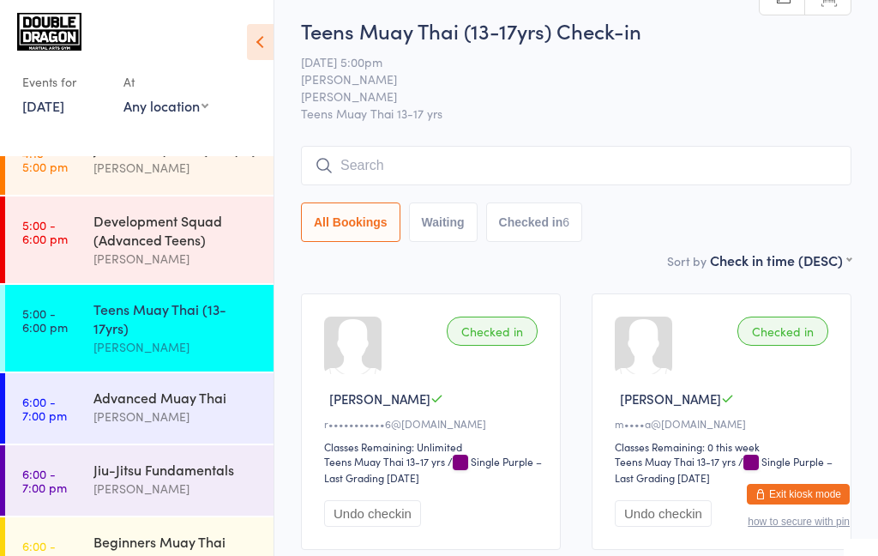
click at [749, 168] on input "search" at bounding box center [576, 165] width 550 height 39
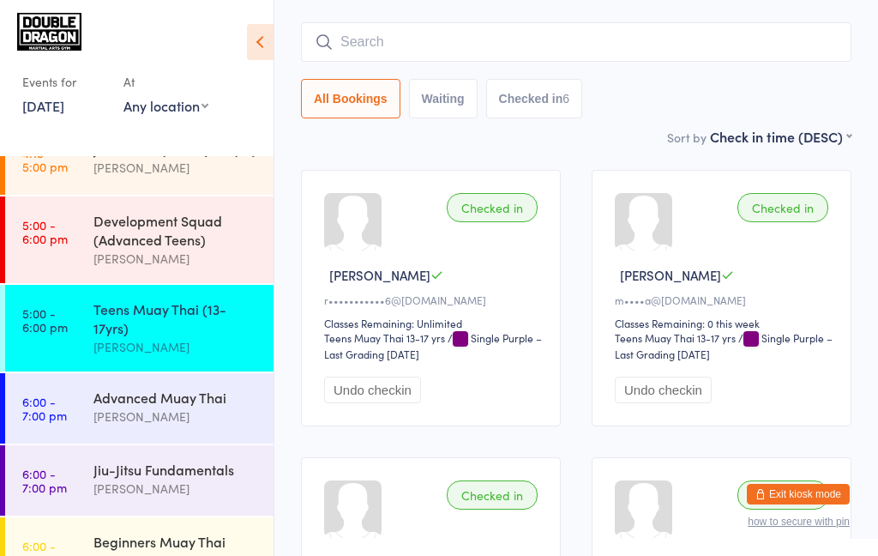
scroll to position [154, 0]
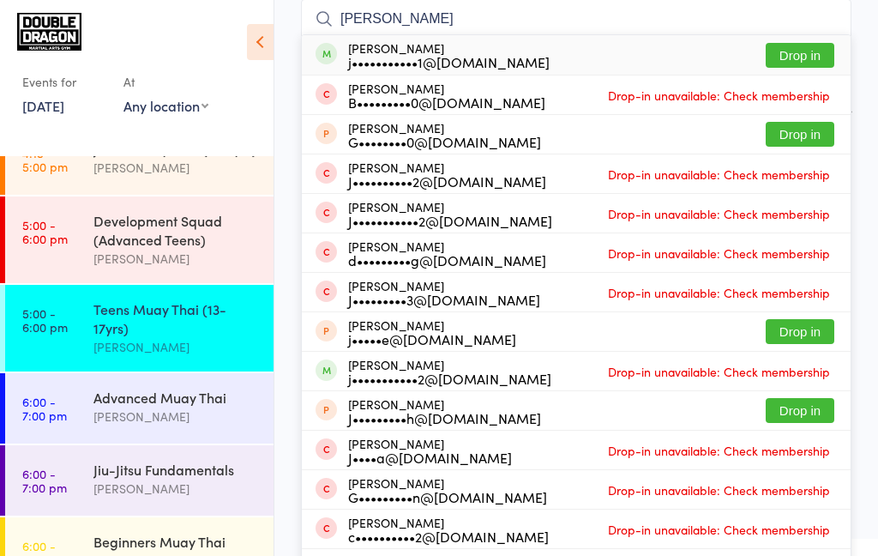
type input "[PERSON_NAME]"
click at [809, 57] on button "Drop in" at bounding box center [800, 55] width 69 height 25
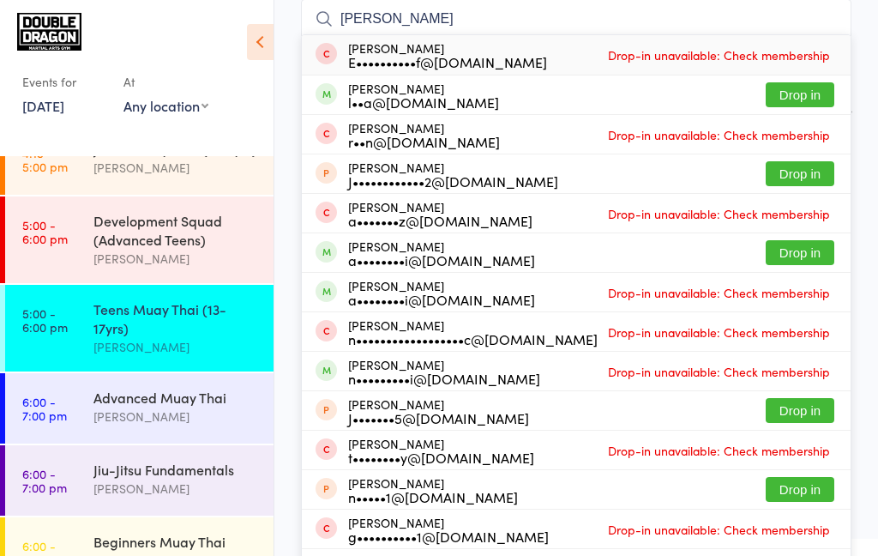
type input "[PERSON_NAME]"
click at [799, 101] on button "Drop in" at bounding box center [800, 94] width 69 height 25
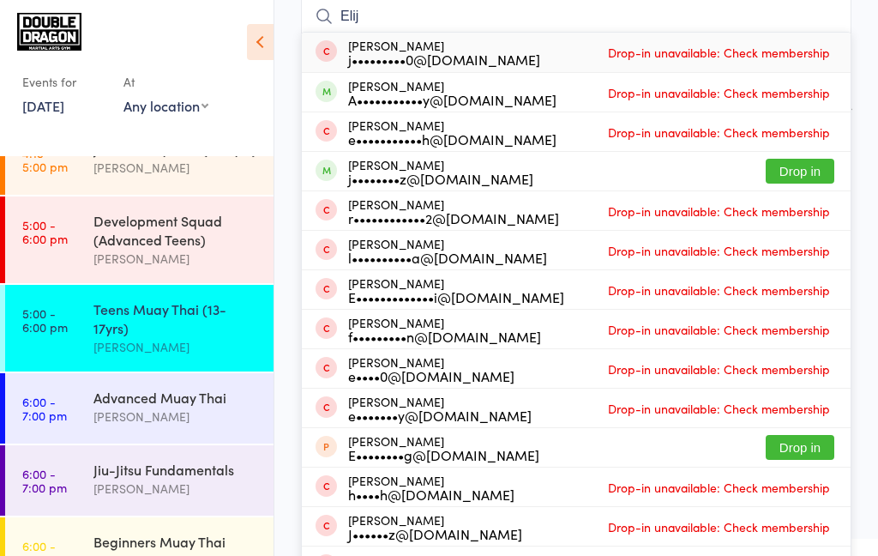
scroll to position [157, 0]
type input "Elij"
click at [798, 177] on button "Drop in" at bounding box center [800, 171] width 69 height 25
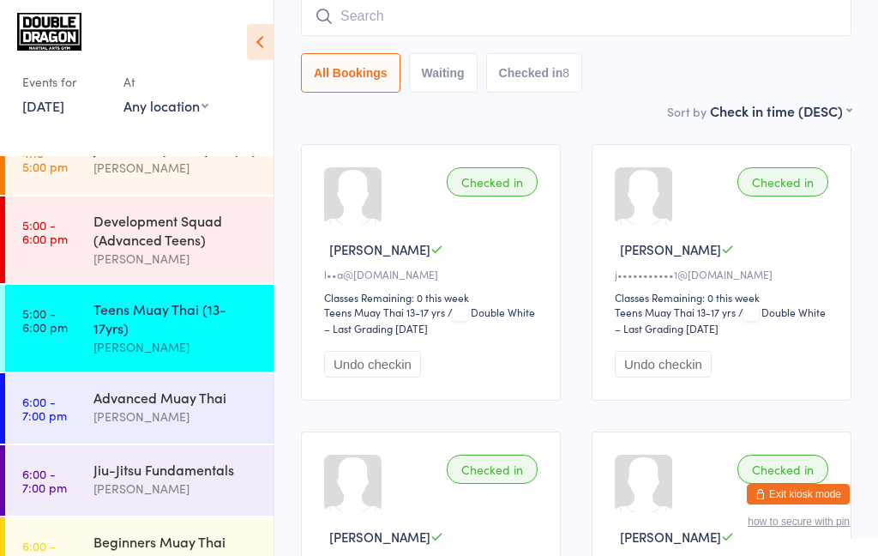
scroll to position [154, 0]
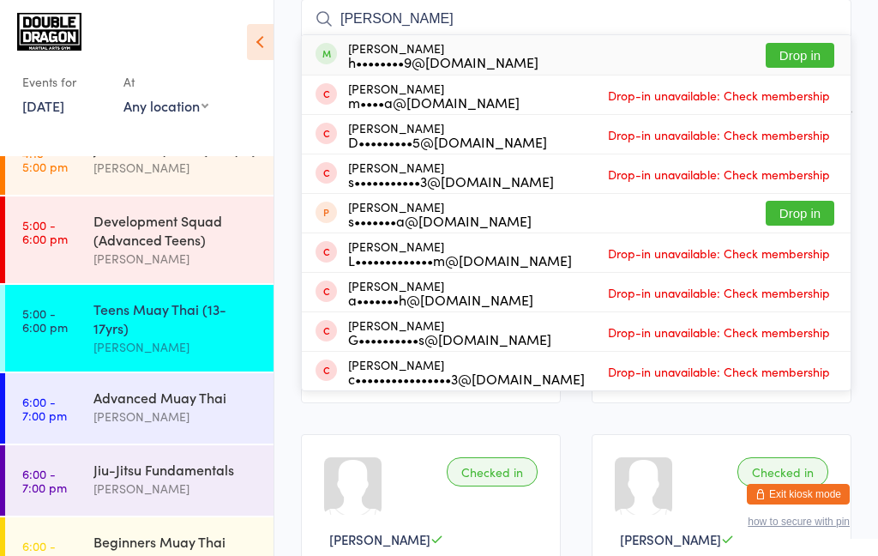
type input "[PERSON_NAME]"
click at [791, 48] on button "Drop in" at bounding box center [800, 55] width 69 height 25
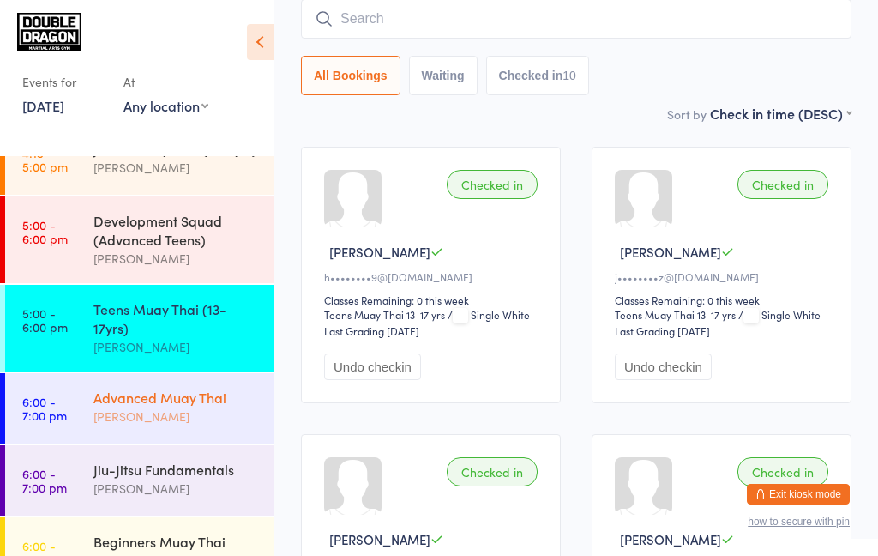
click at [183, 410] on div "[PERSON_NAME]" at bounding box center [175, 416] width 165 height 20
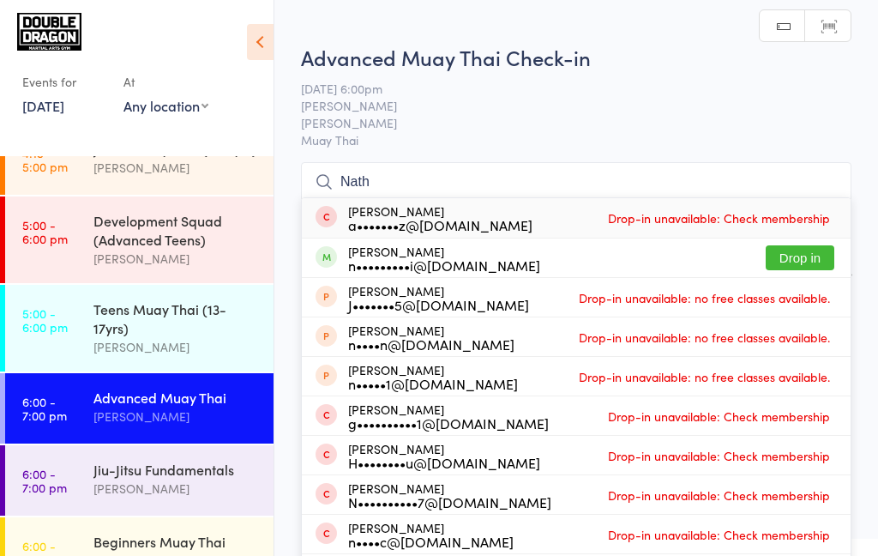
type input "Nath"
click at [800, 264] on button "Drop in" at bounding box center [800, 257] width 69 height 25
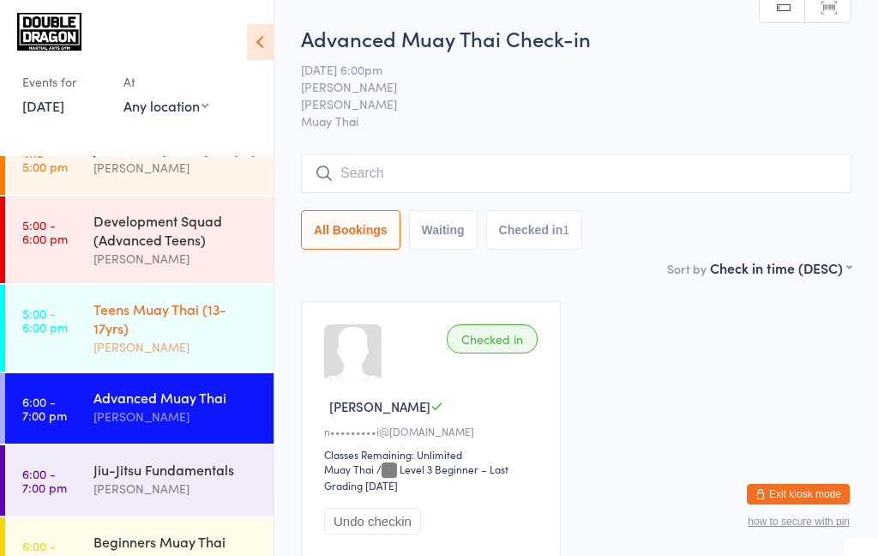
click at [220, 328] on div "Teens Muay Thai (13-17yrs)" at bounding box center [175, 318] width 165 height 38
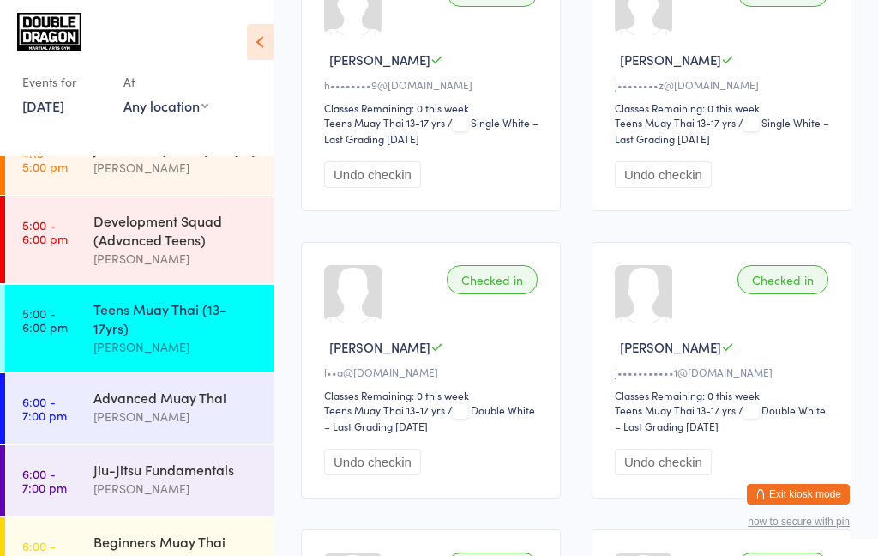
scroll to position [341, 0]
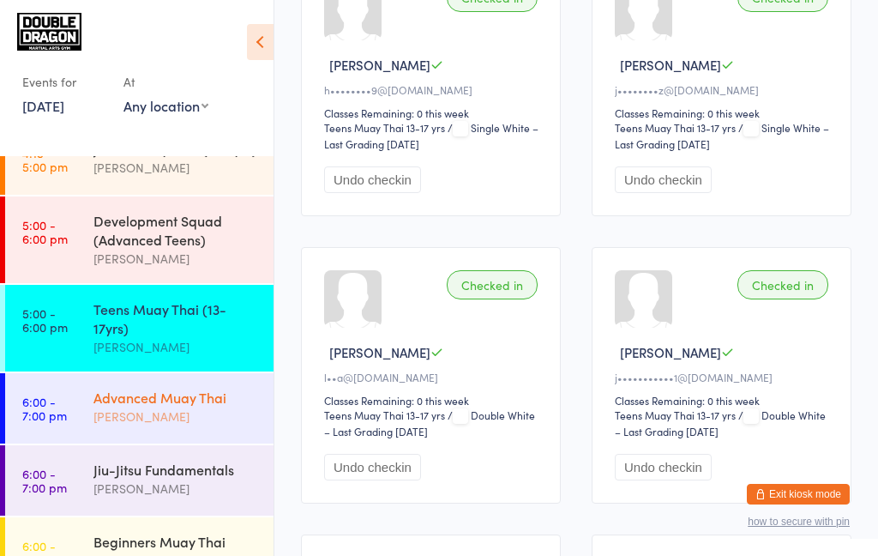
click at [154, 426] on div "[PERSON_NAME]" at bounding box center [175, 416] width 165 height 20
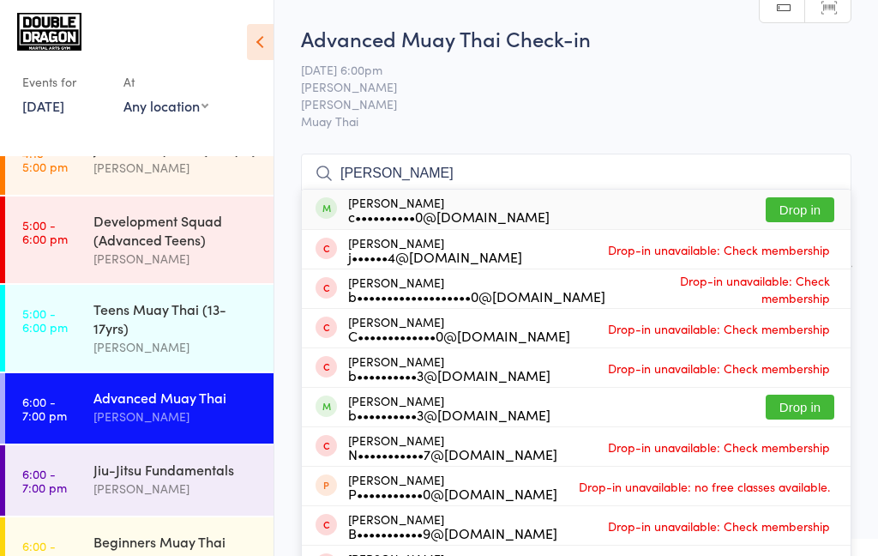
type input "[PERSON_NAME]"
click at [801, 211] on button "Drop in" at bounding box center [800, 209] width 69 height 25
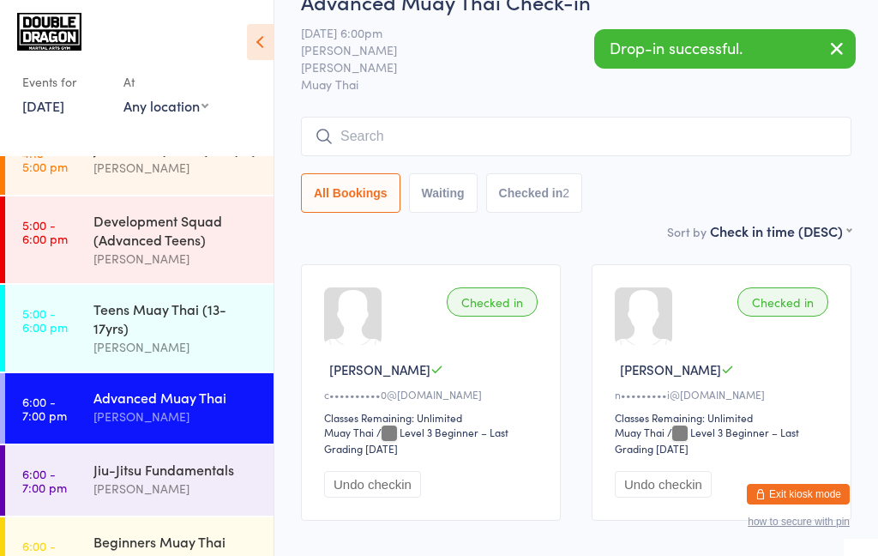
scroll to position [121, 0]
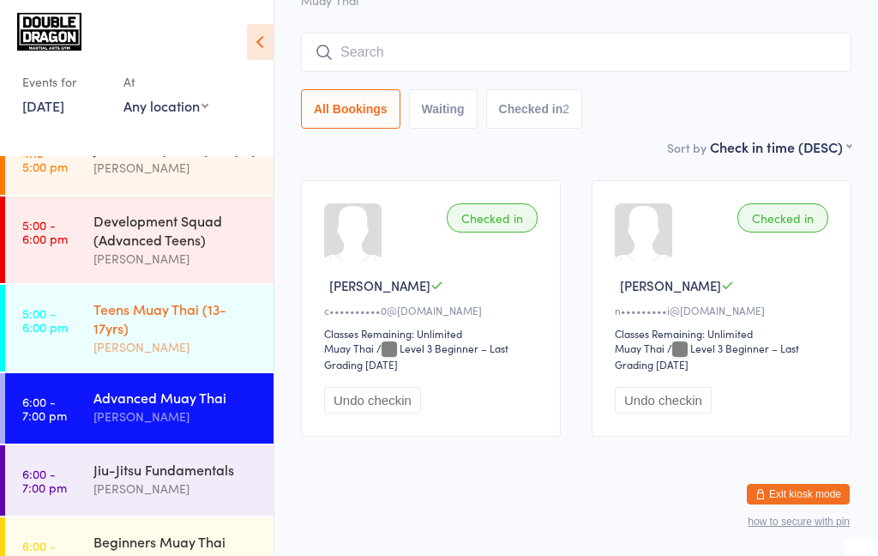
click at [204, 341] on div "[PERSON_NAME]" at bounding box center [175, 347] width 165 height 20
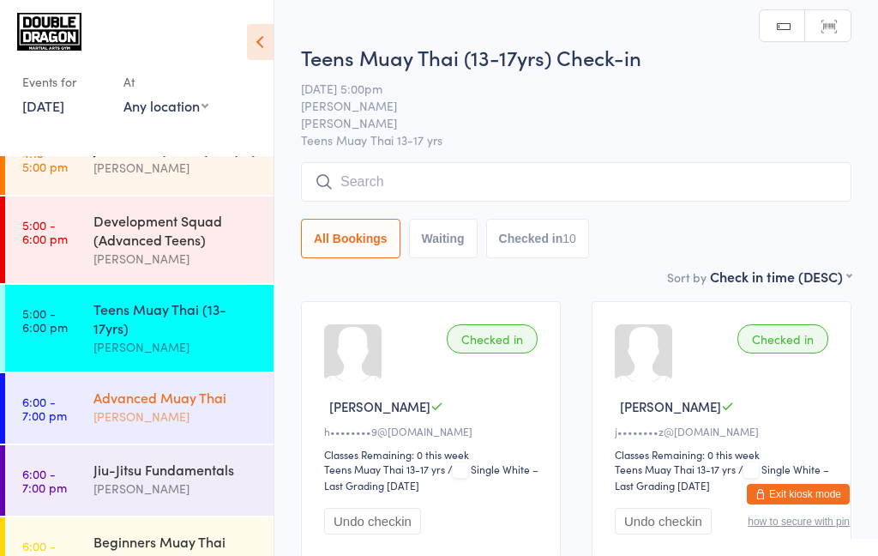
click at [198, 418] on div "[PERSON_NAME]" at bounding box center [175, 416] width 165 height 20
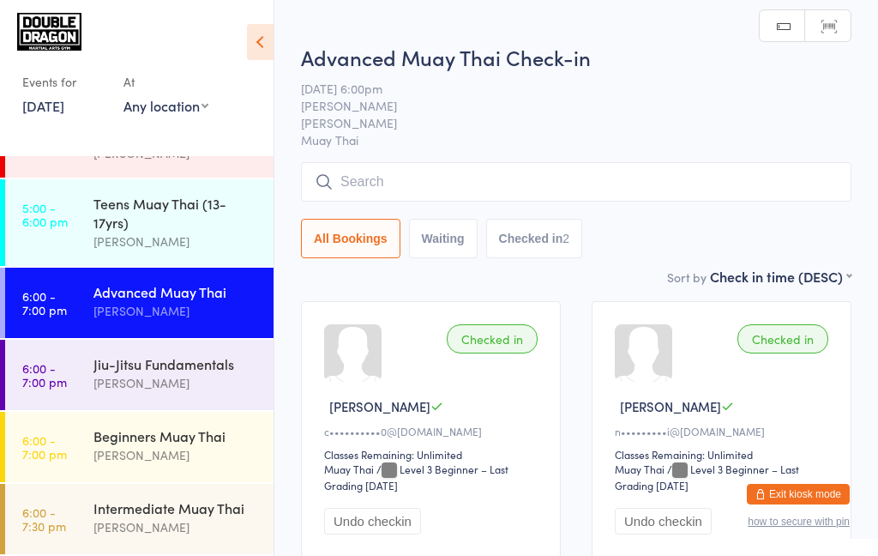
scroll to position [210, 0]
click at [184, 445] on div "Beginners Muay Thai" at bounding box center [175, 435] width 165 height 19
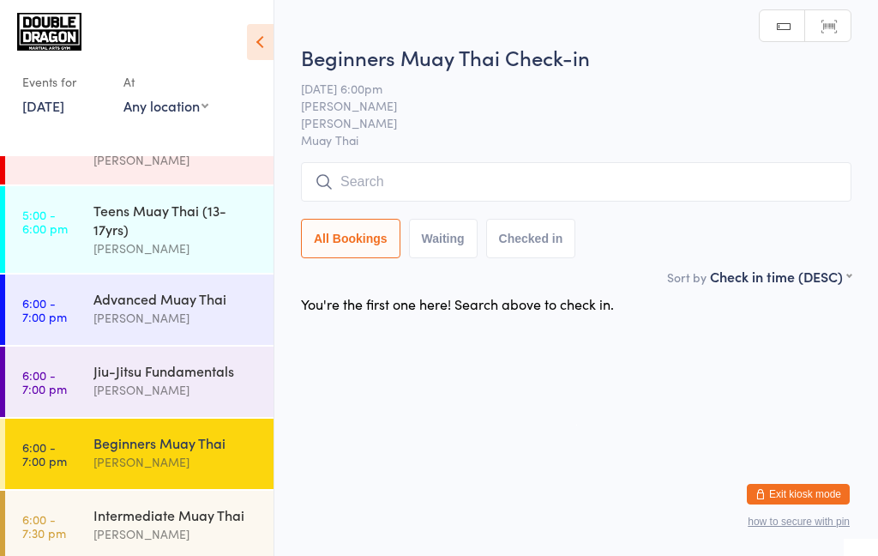
scroll to position [200, 0]
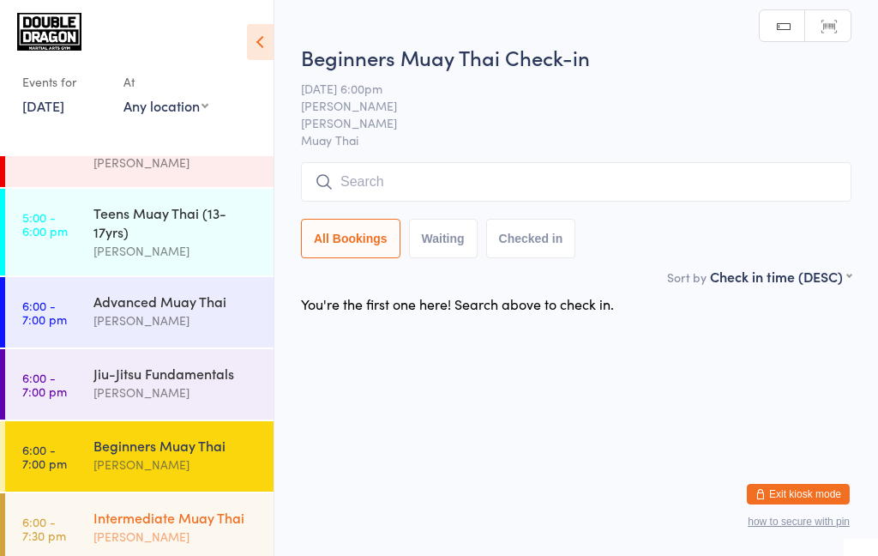
click at [179, 526] on div "Intermediate Muay Thai" at bounding box center [175, 517] width 165 height 19
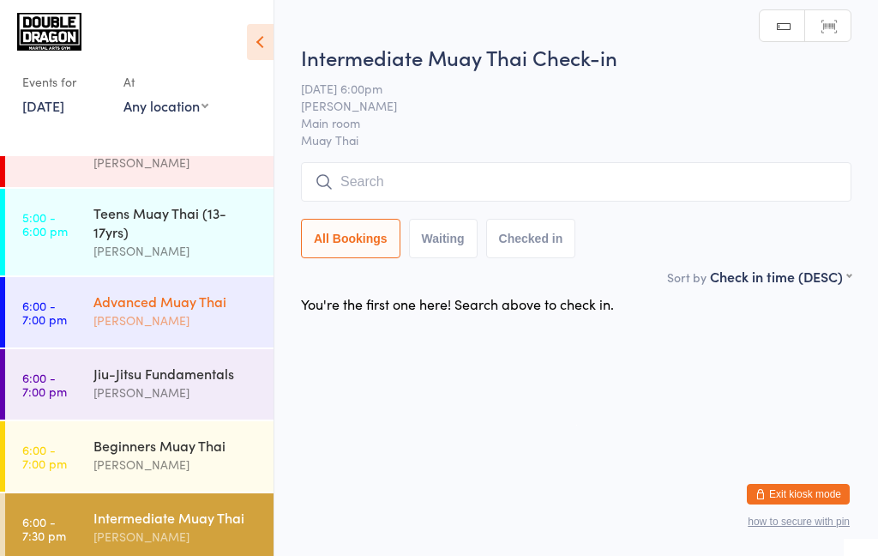
click at [186, 321] on div "[PERSON_NAME]" at bounding box center [175, 320] width 165 height 20
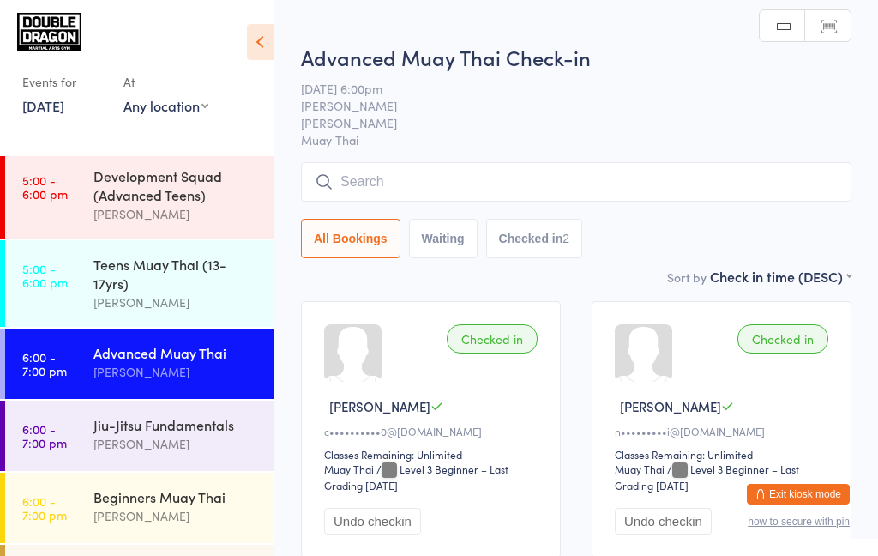
scroll to position [147, 0]
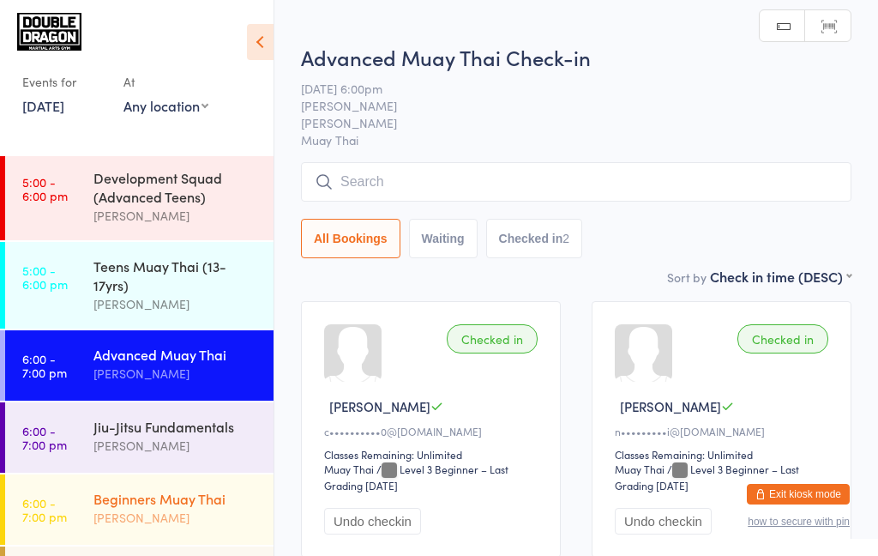
click at [160, 514] on div "[PERSON_NAME]" at bounding box center [175, 518] width 165 height 20
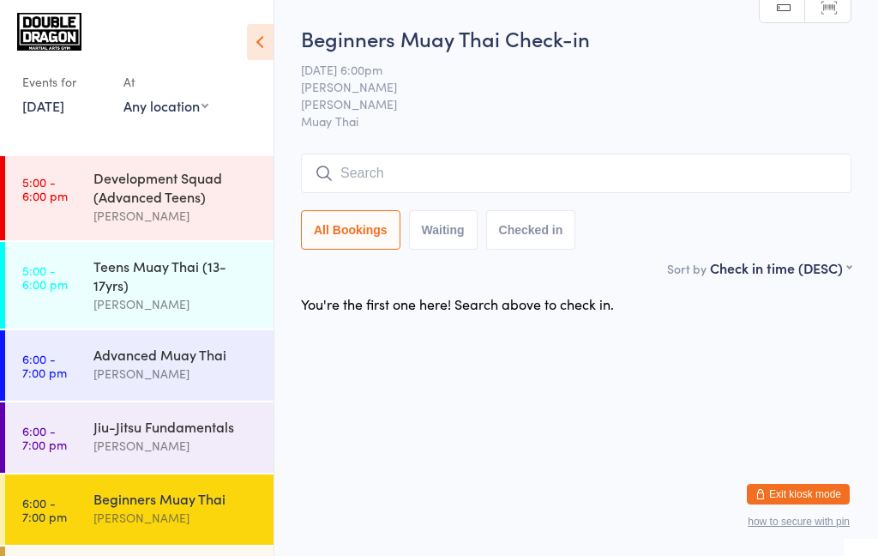
click at [159, 510] on div "[PERSON_NAME]" at bounding box center [175, 518] width 165 height 20
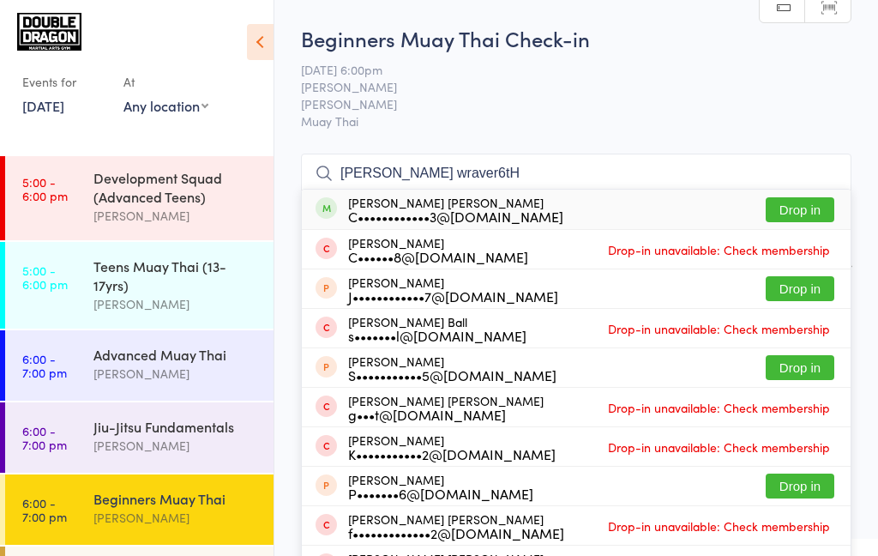
type input "[PERSON_NAME] wraver6tH"
click at [803, 216] on button "Drop in" at bounding box center [800, 209] width 69 height 25
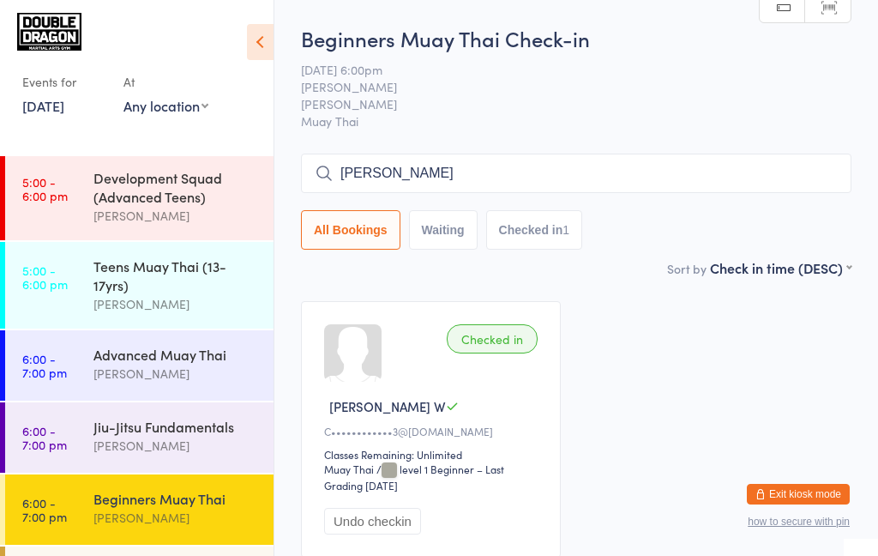
type input "[PERSON_NAME]"
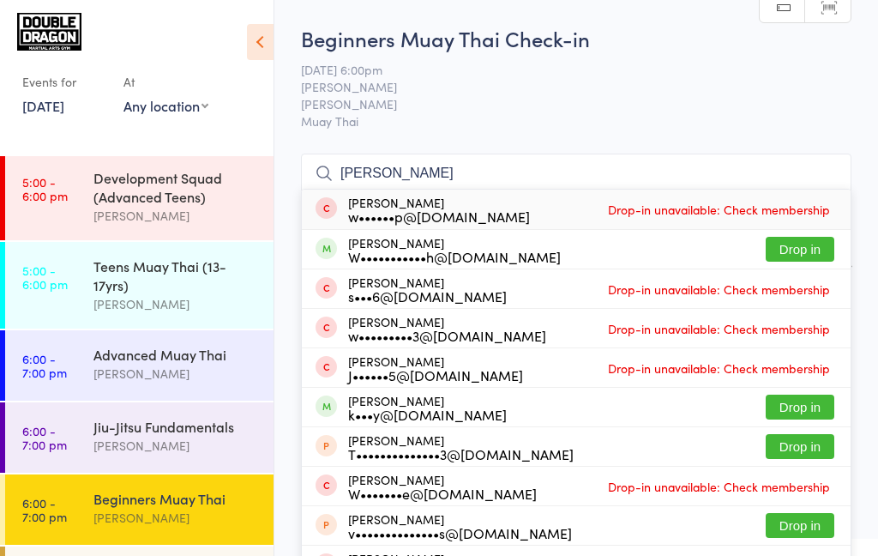
click at [803, 253] on button "Drop in" at bounding box center [800, 249] width 69 height 25
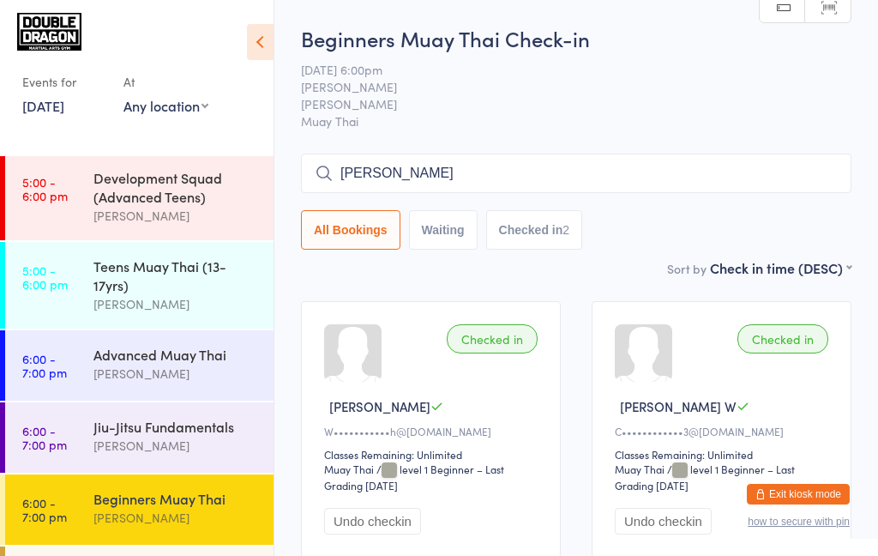
type input "[PERSON_NAME]"
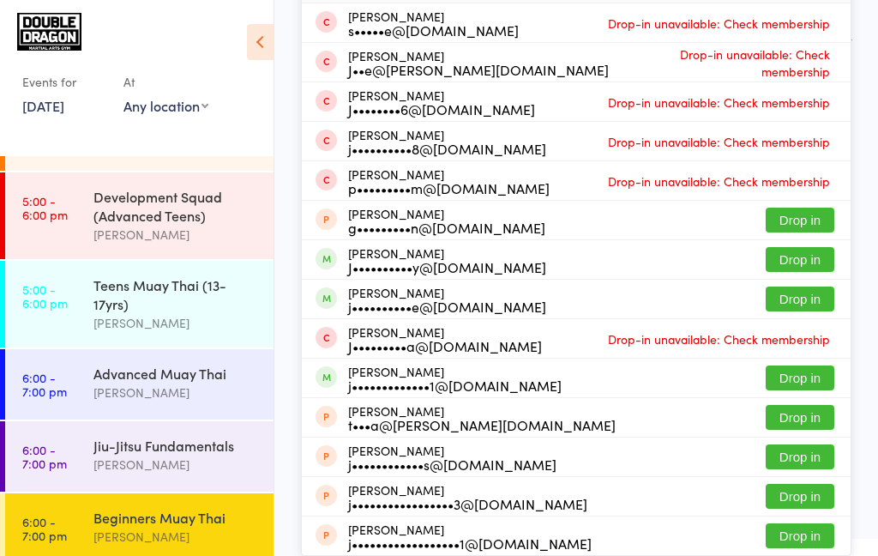
scroll to position [127, 0]
click at [178, 515] on div "Beginners Muay Thai" at bounding box center [175, 517] width 165 height 19
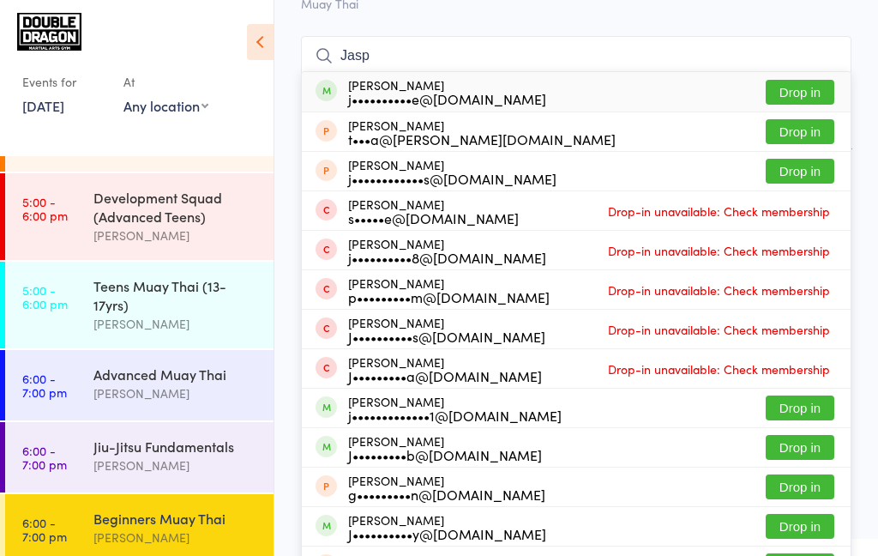
scroll to position [117, 0]
type input "Jasp"
click at [802, 98] on button "Drop in" at bounding box center [800, 92] width 69 height 25
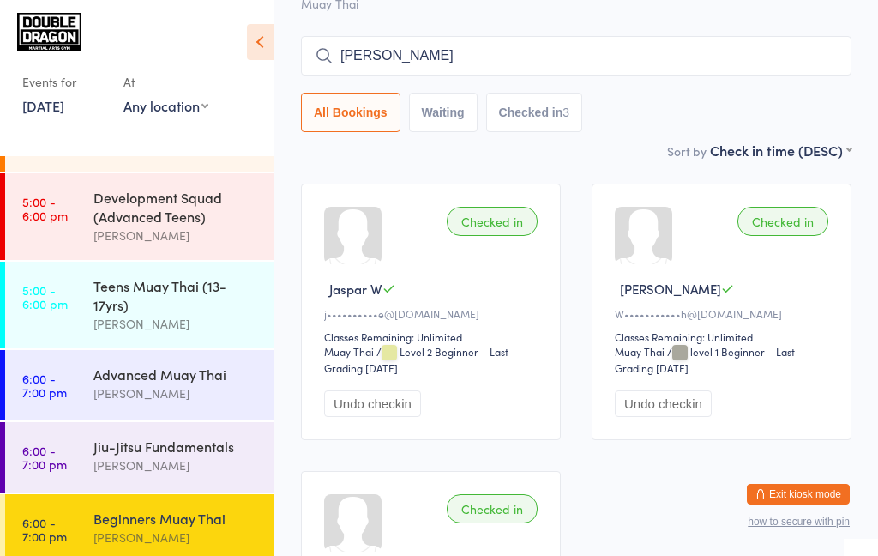
type input "[PERSON_NAME]"
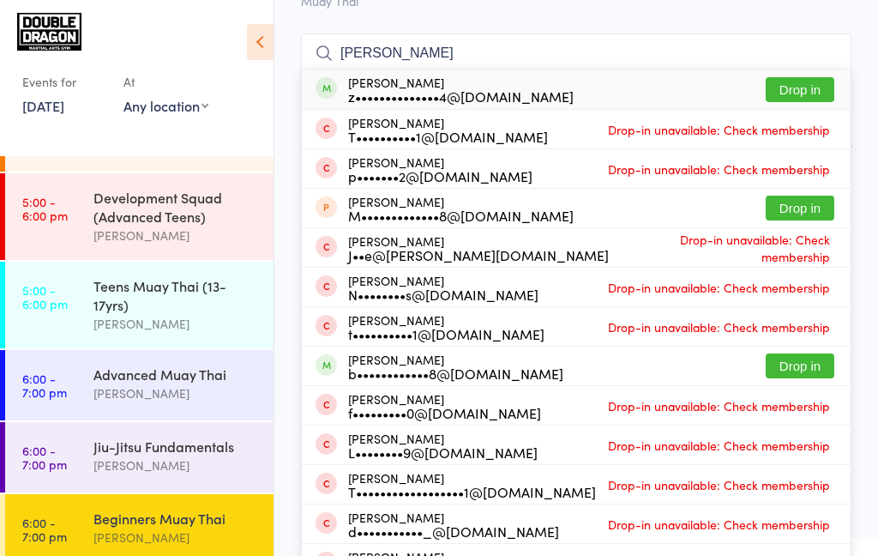
scroll to position [119, 0]
click at [791, 111] on div "[PERSON_NAME] T••••••••••1@[DOMAIN_NAME] Drop-in unavailable: Check membership" at bounding box center [576, 130] width 549 height 39
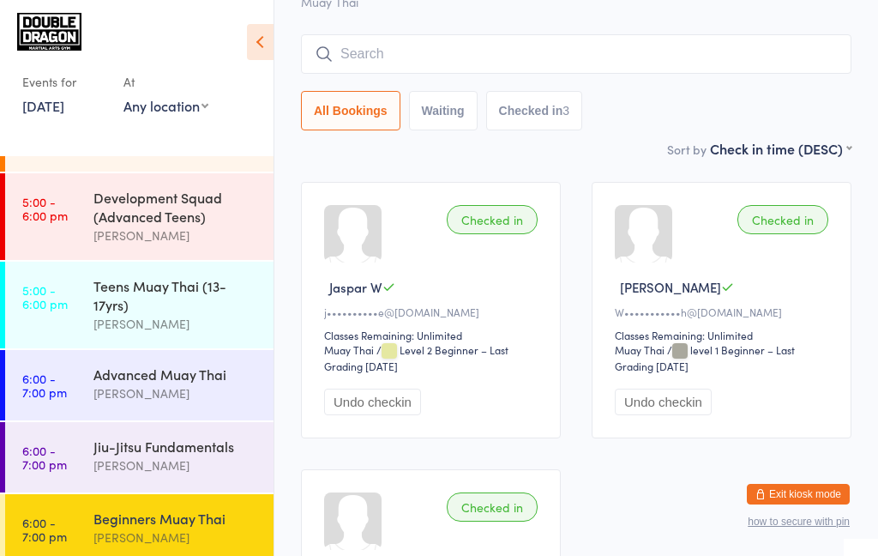
click at [637, 499] on div "Checked in Jaspar W j••••••••••e@[DOMAIN_NAME] Classes Remaining: Unlimited Mua…" at bounding box center [576, 453] width 581 height 574
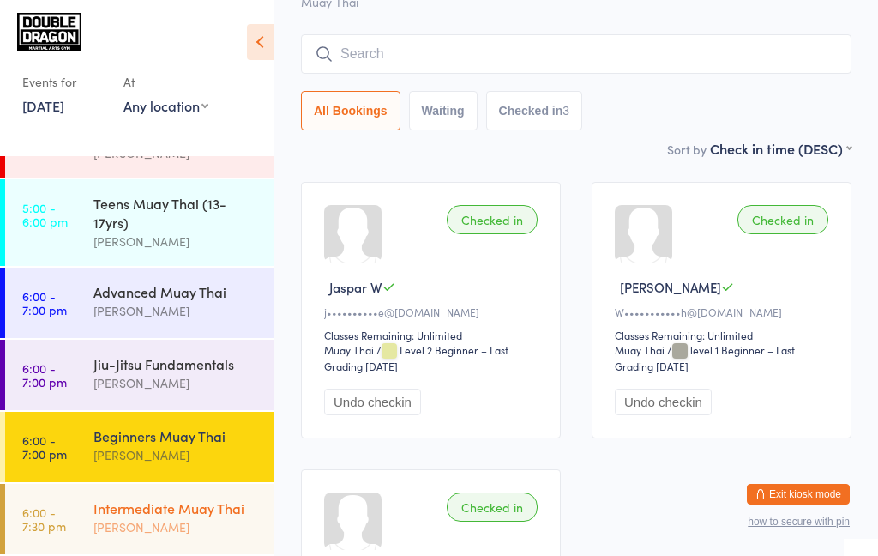
click at [174, 527] on div "[PERSON_NAME]" at bounding box center [175, 527] width 165 height 20
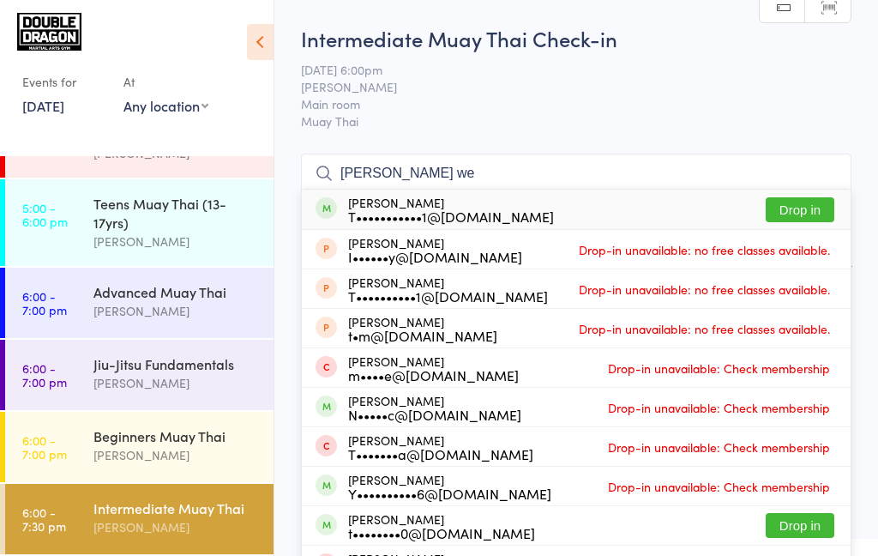
type input "[PERSON_NAME] we"
click at [803, 216] on button "Drop in" at bounding box center [800, 209] width 69 height 25
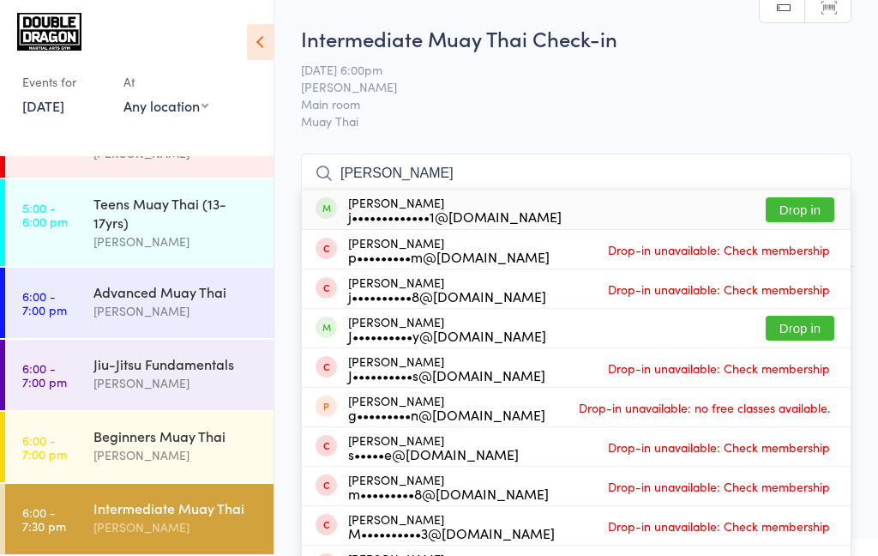
type input "[PERSON_NAME]"
click at [792, 211] on button "Drop in" at bounding box center [800, 209] width 69 height 25
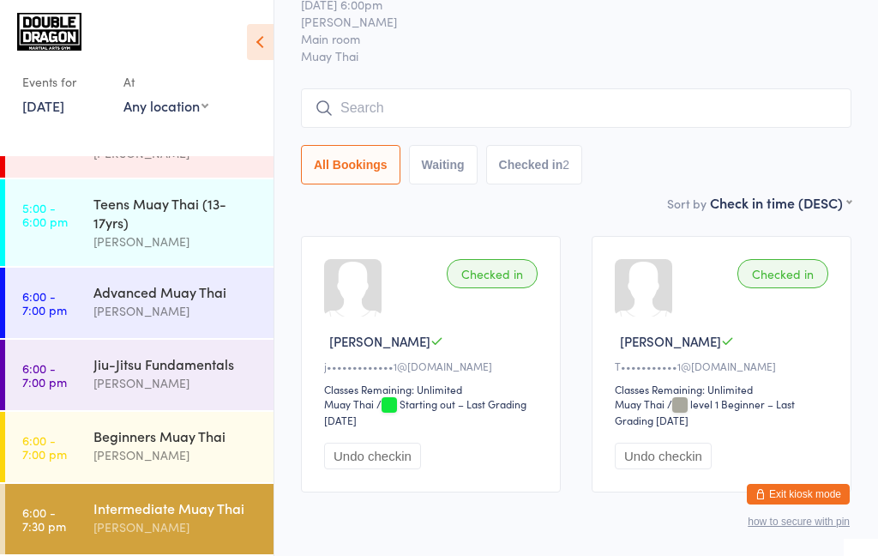
scroll to position [121, 0]
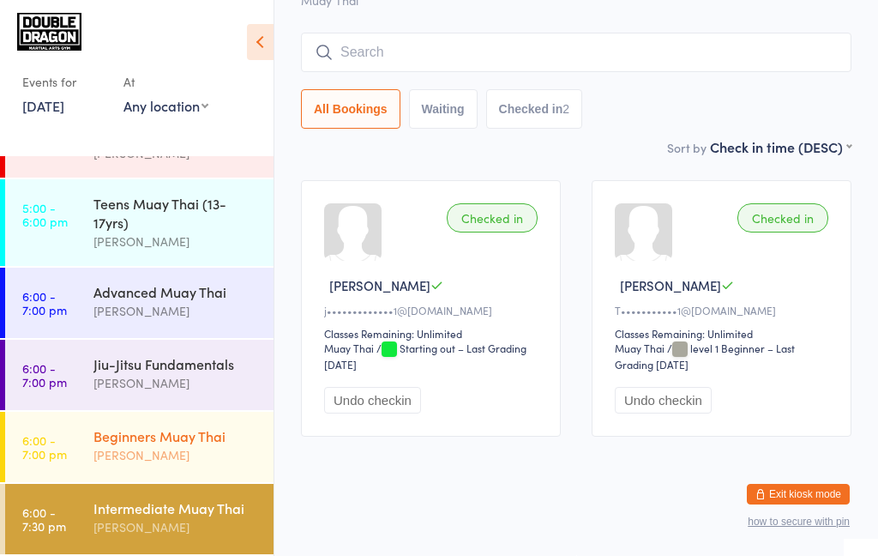
click at [160, 461] on div "[PERSON_NAME]" at bounding box center [175, 455] width 165 height 20
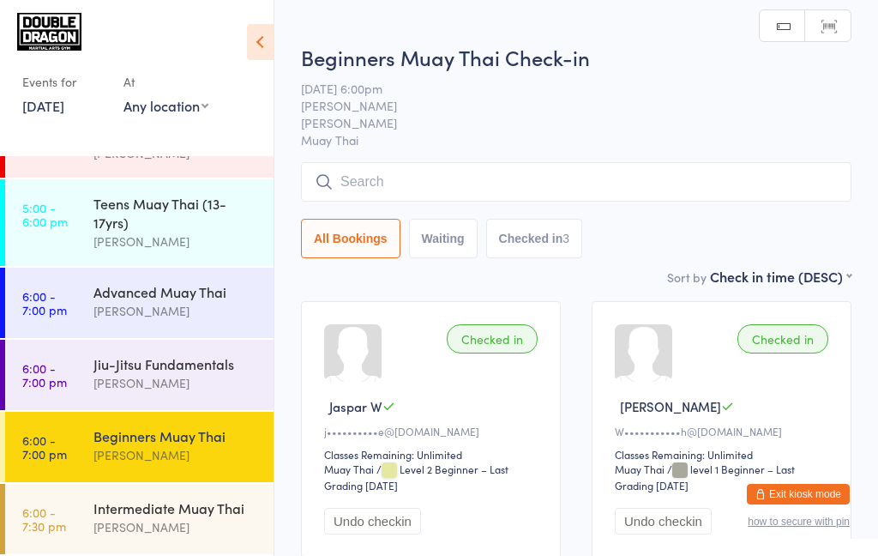
click at [412, 190] on input "search" at bounding box center [576, 181] width 550 height 39
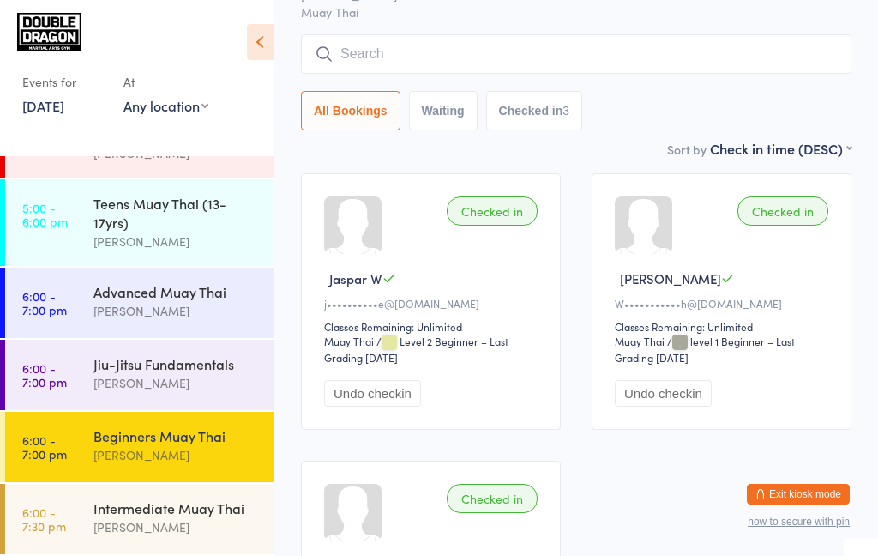
scroll to position [163, 0]
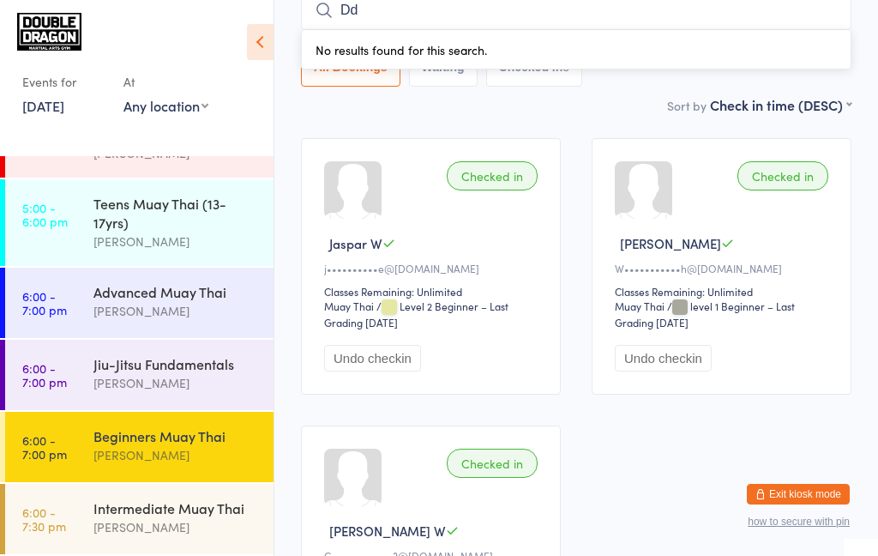
type input "D"
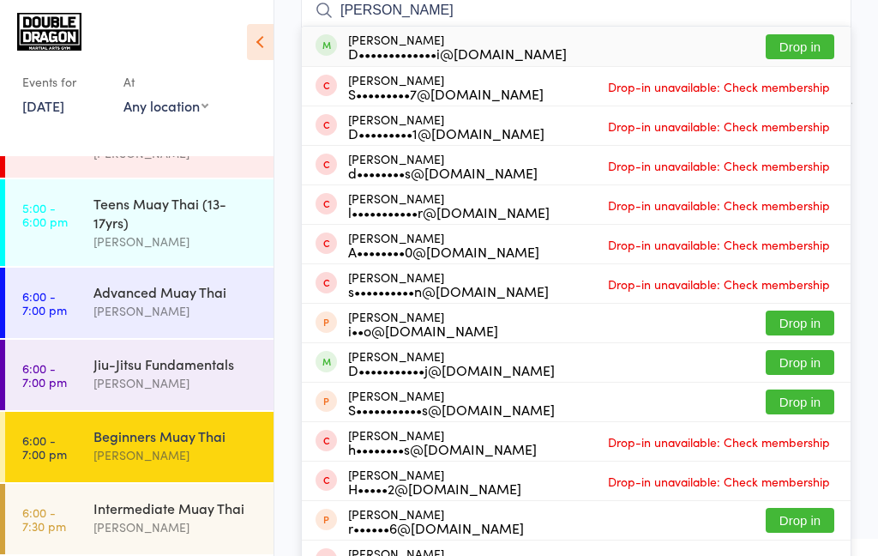
type input "[PERSON_NAME]"
click at [808, 47] on button "Drop in" at bounding box center [800, 46] width 69 height 25
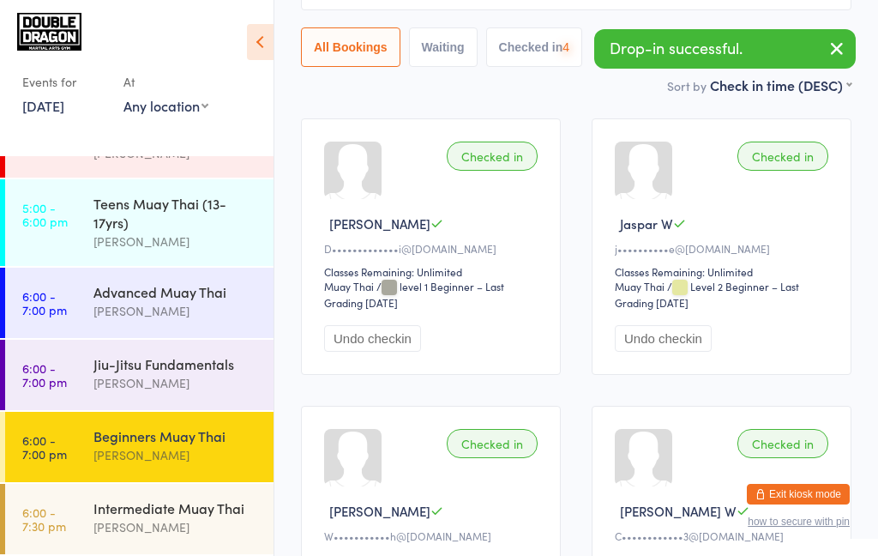
scroll to position [195, 0]
